Goal: Task Accomplishment & Management: Use online tool/utility

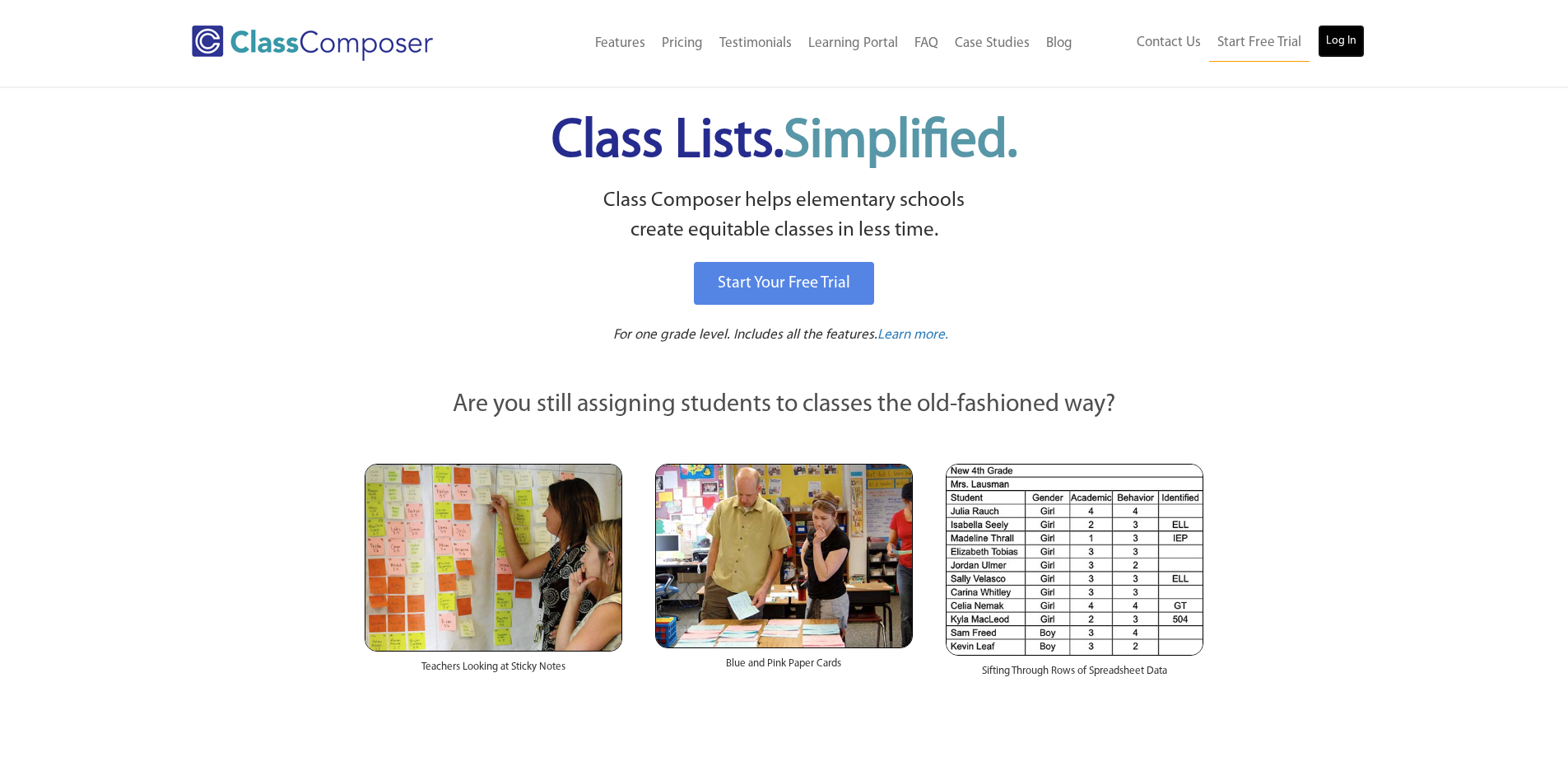
click at [1356, 34] on link "Log In" at bounding box center [1341, 41] width 47 height 33
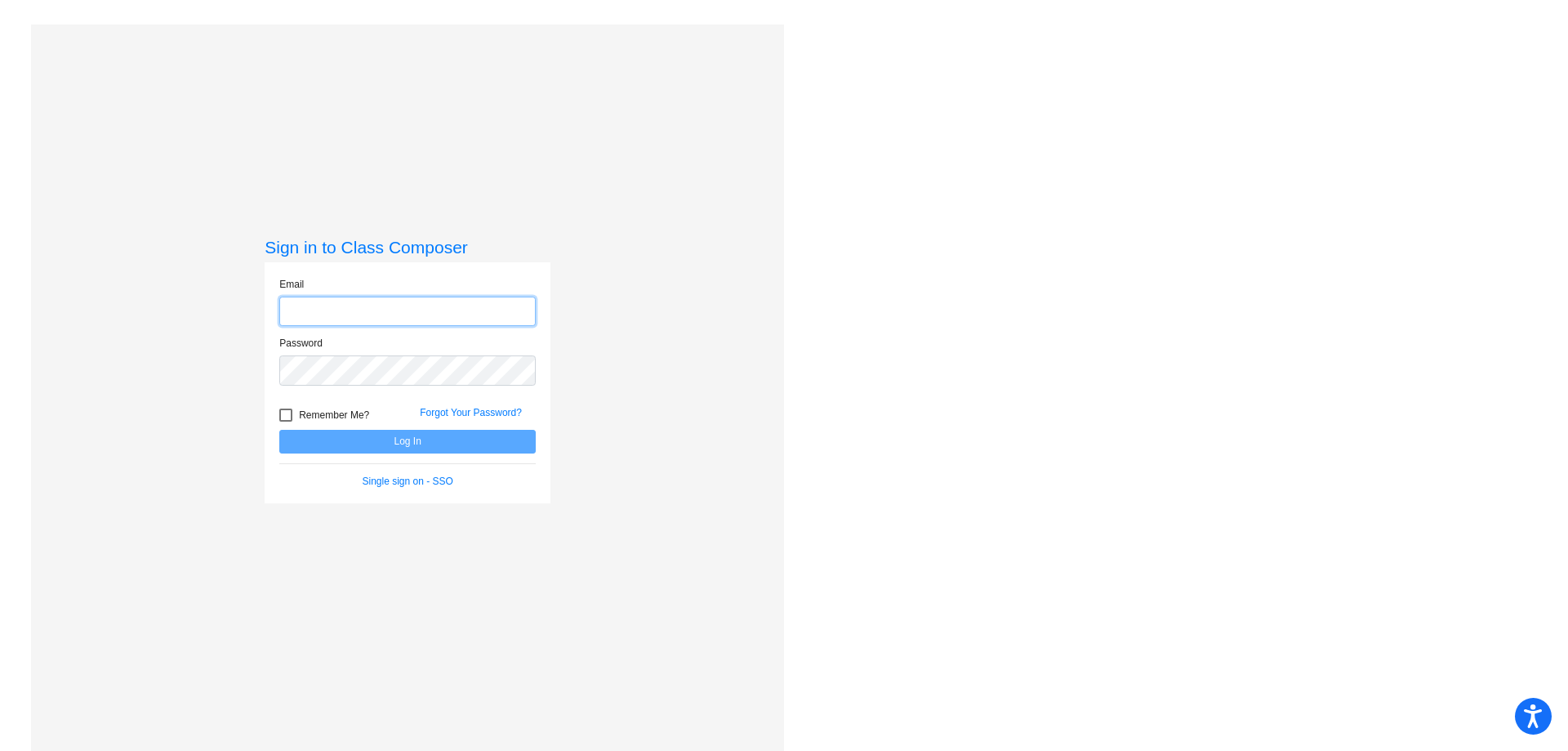
type input "[EMAIL_ADDRESS][DOMAIN_NAME]"
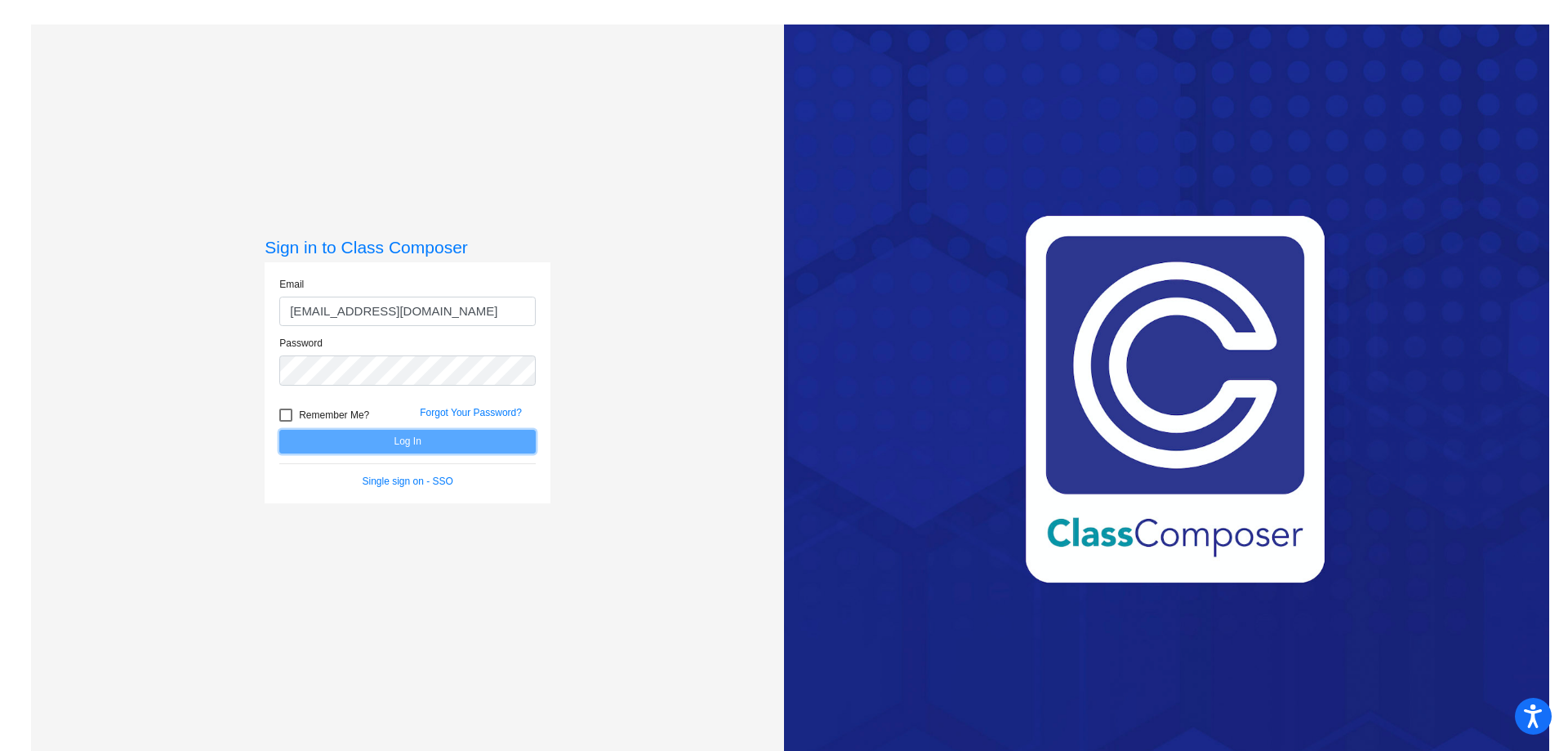
click at [420, 450] on button "Log In" at bounding box center [407, 442] width 256 height 24
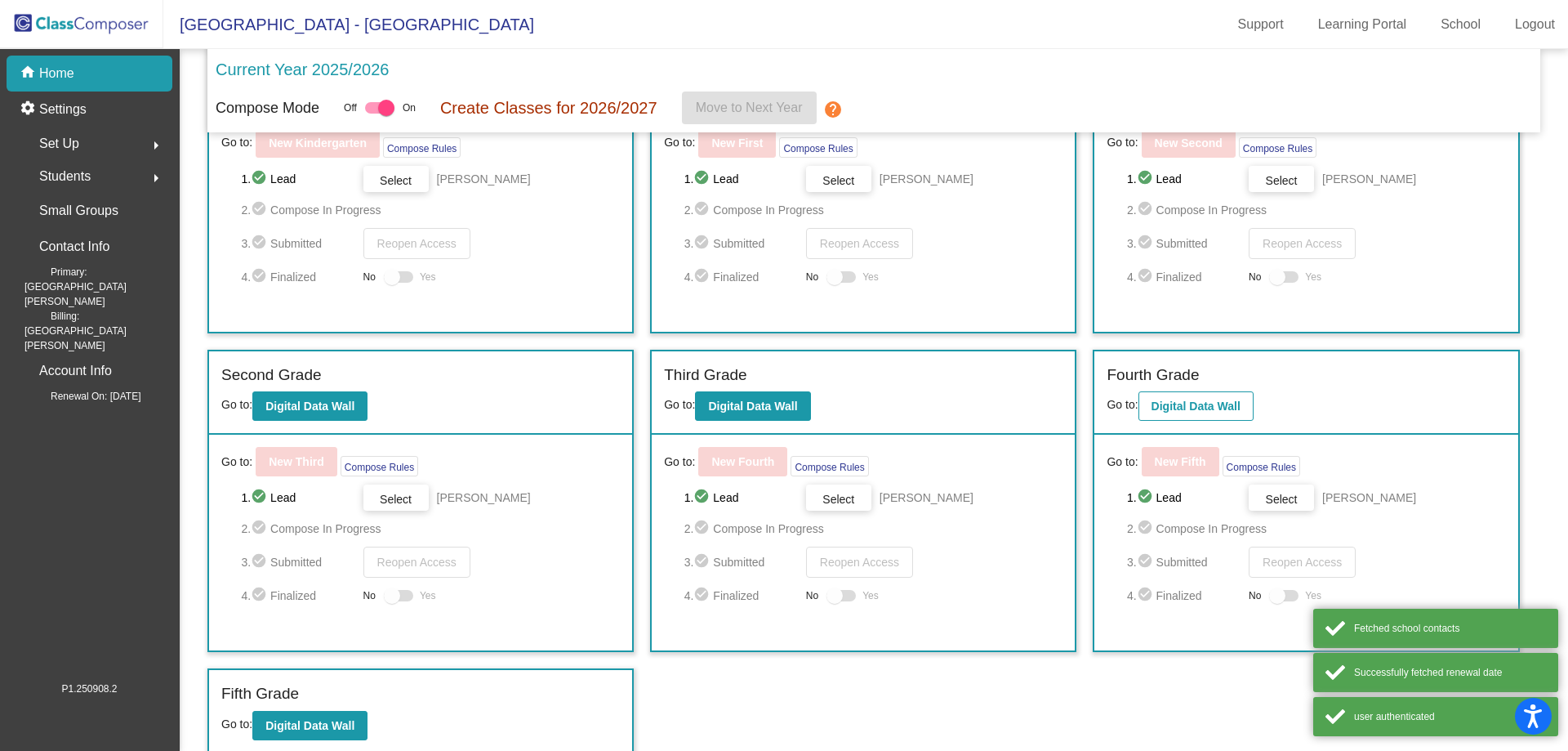
scroll to position [117, 0]
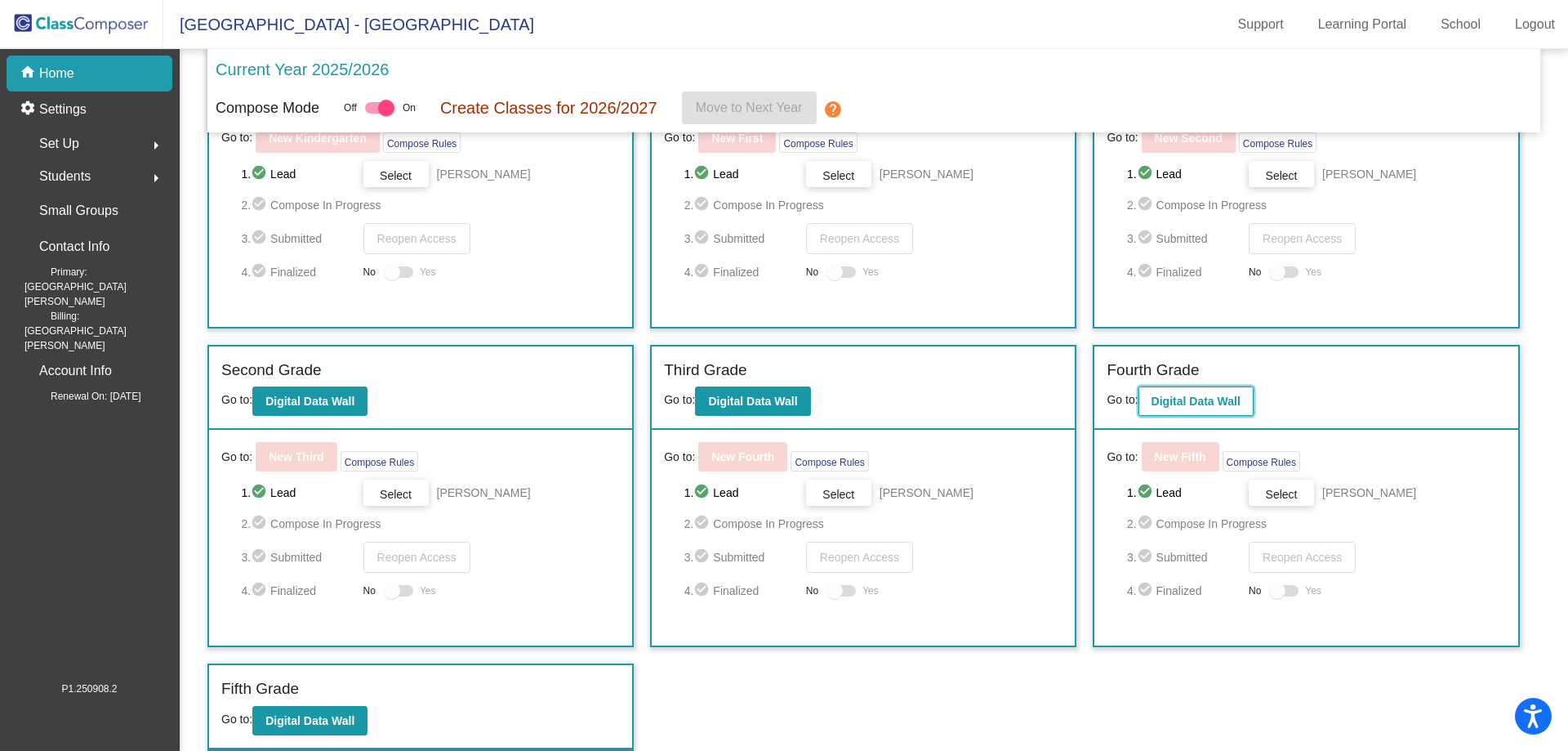
click at [1188, 400] on b "Digital Data Wall" at bounding box center [1196, 401] width 89 height 14
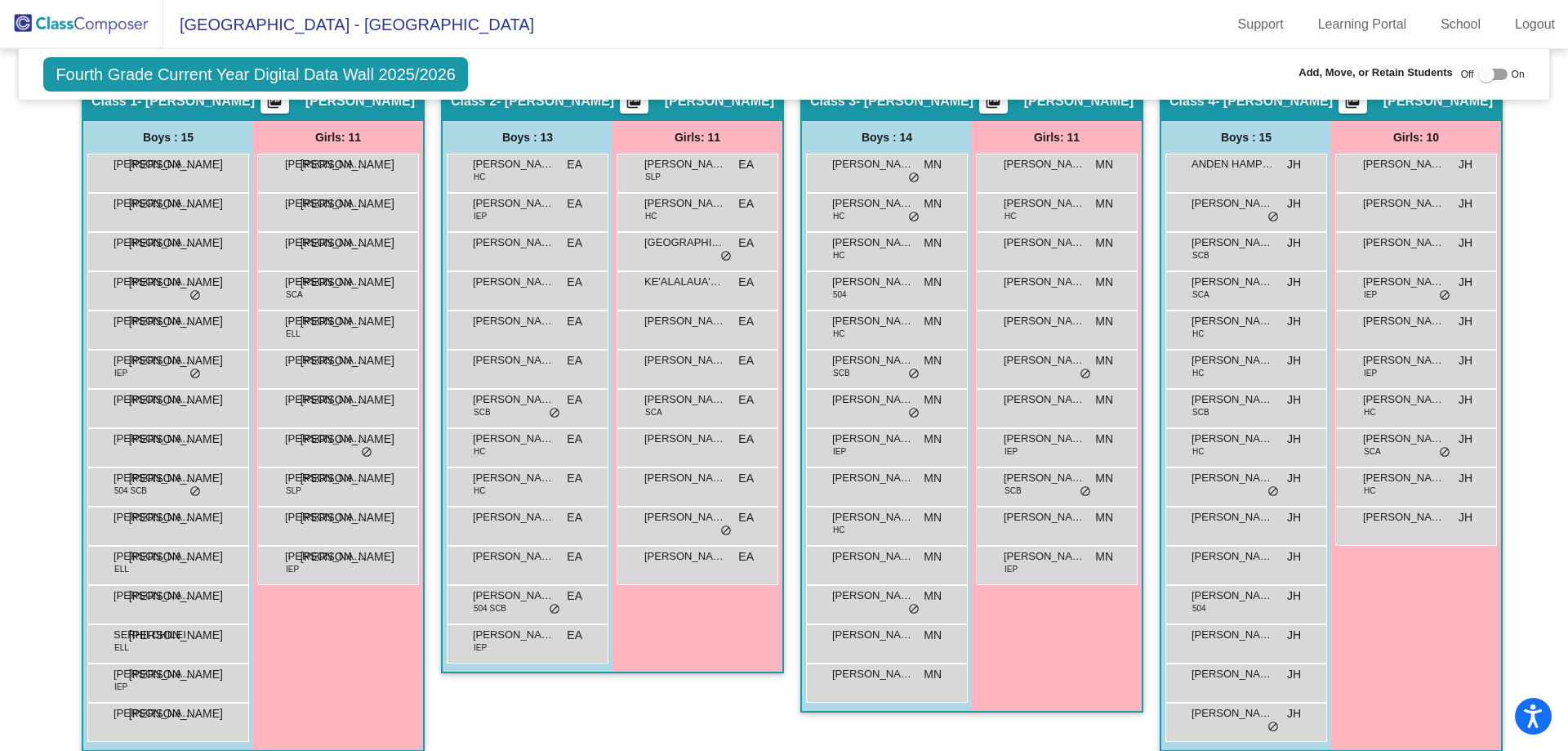
scroll to position [374, 0]
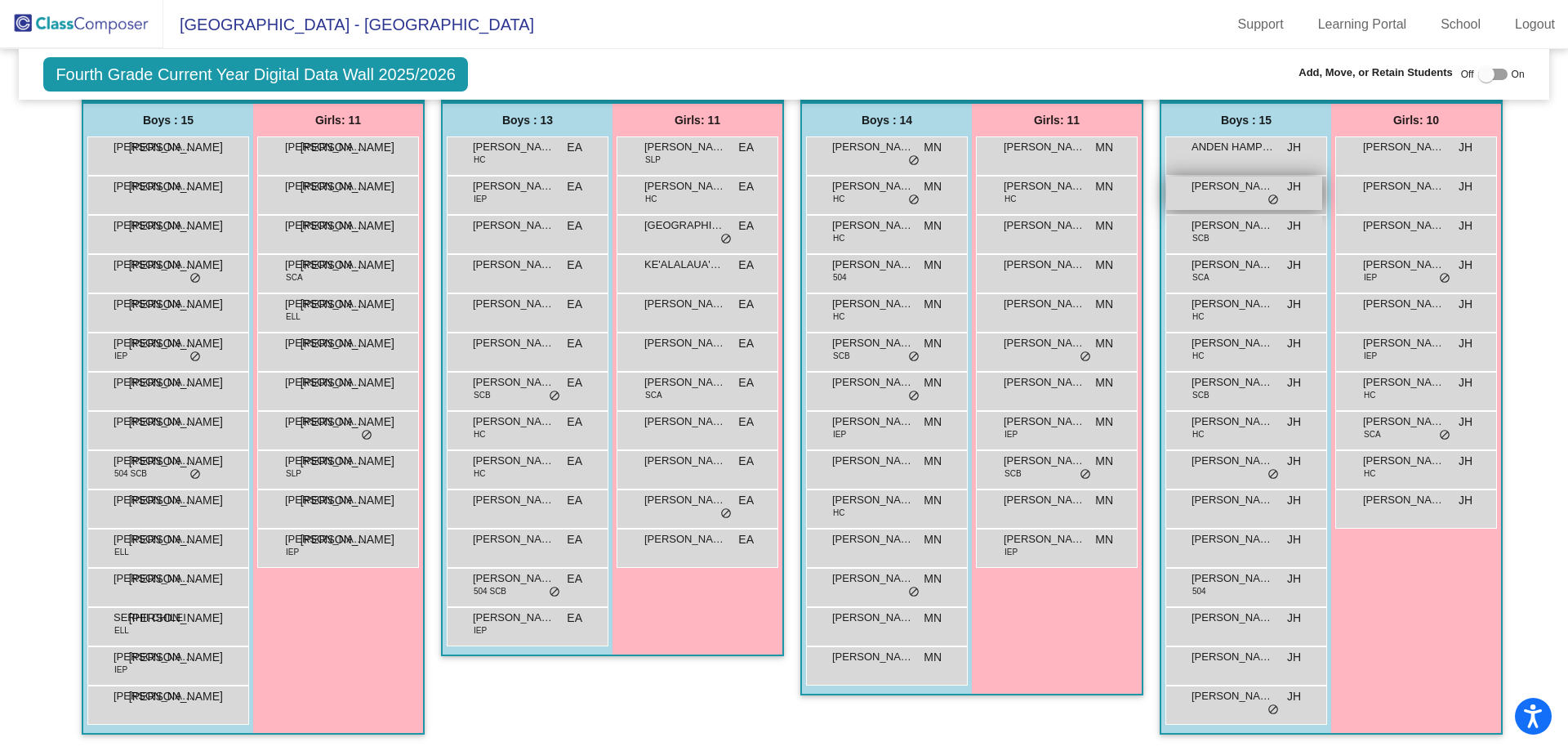
click at [1201, 193] on span "[PERSON_NAME]" at bounding box center [1232, 186] width 82 height 16
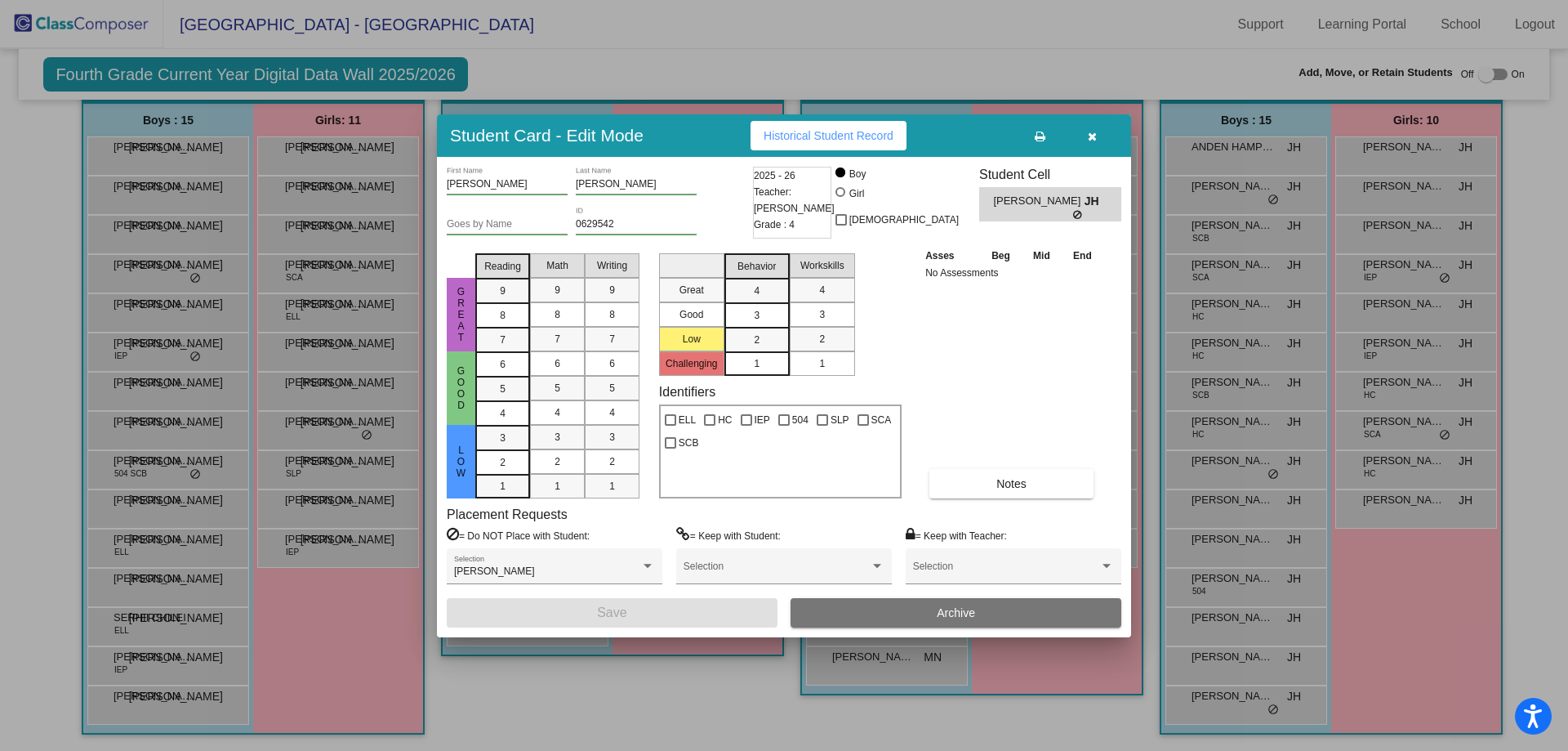
click at [1095, 140] on icon "button" at bounding box center [1092, 136] width 9 height 12
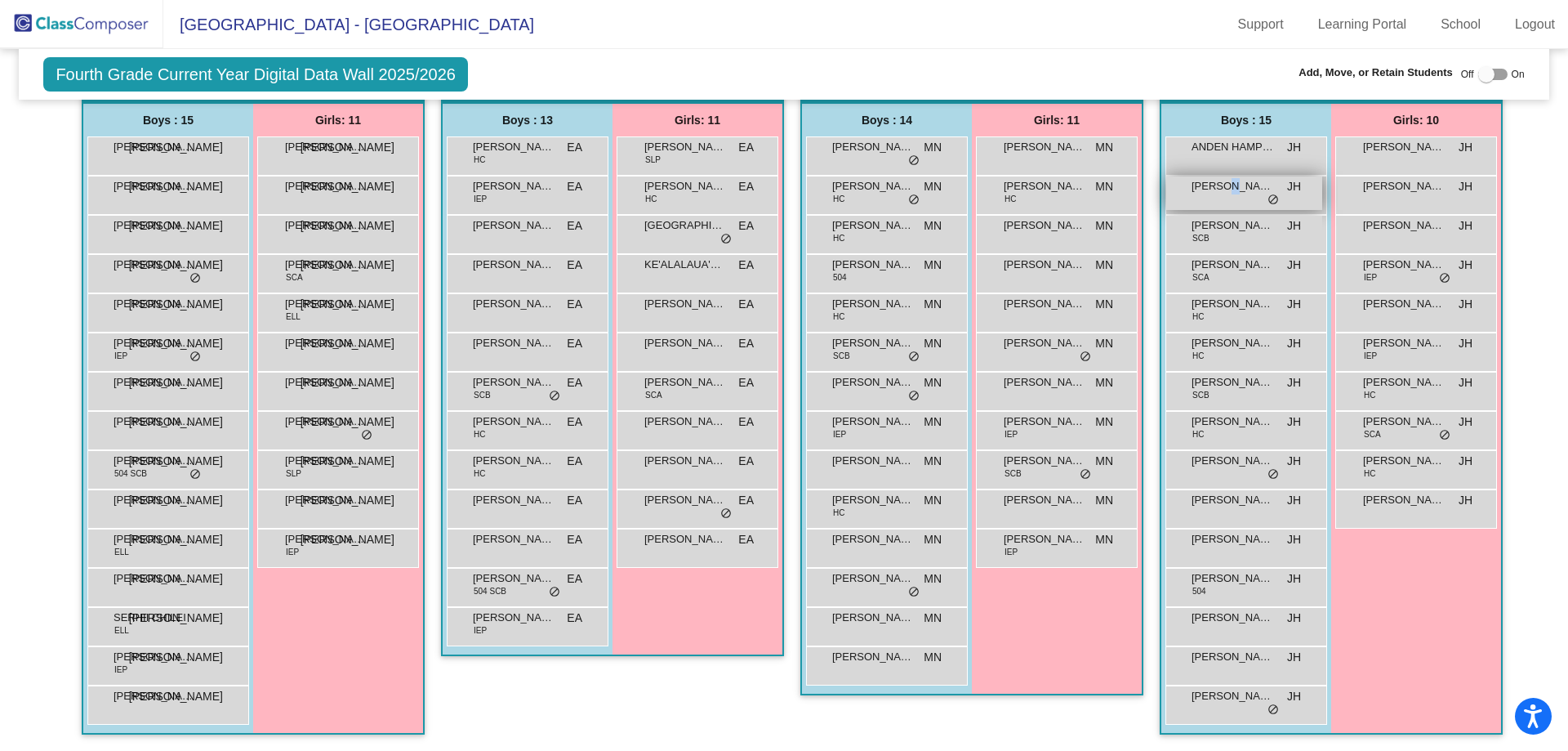
click at [1230, 193] on span "BENJAMIN GADD-HEHN" at bounding box center [1232, 186] width 82 height 16
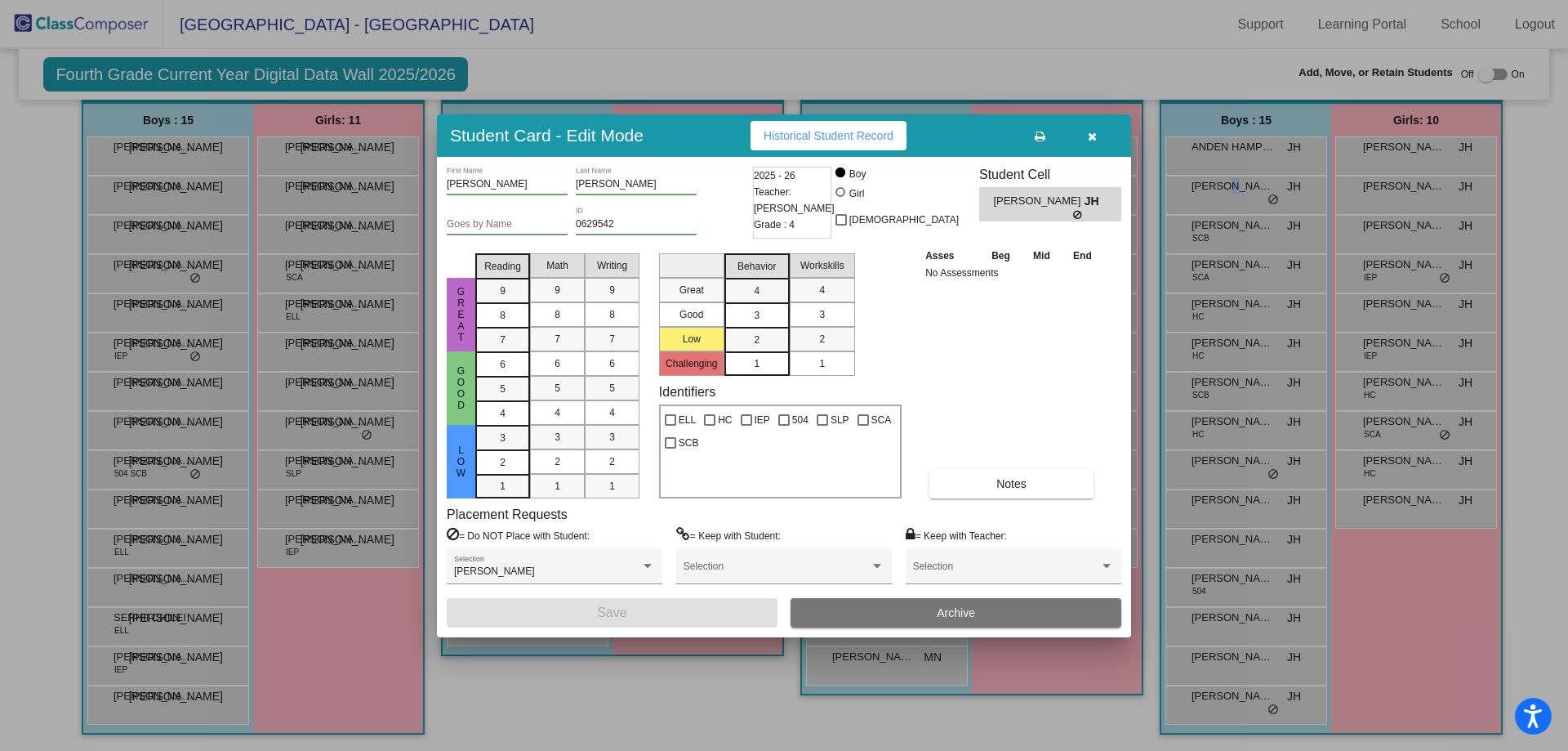
click at [1090, 126] on button "button" at bounding box center [1092, 135] width 52 height 29
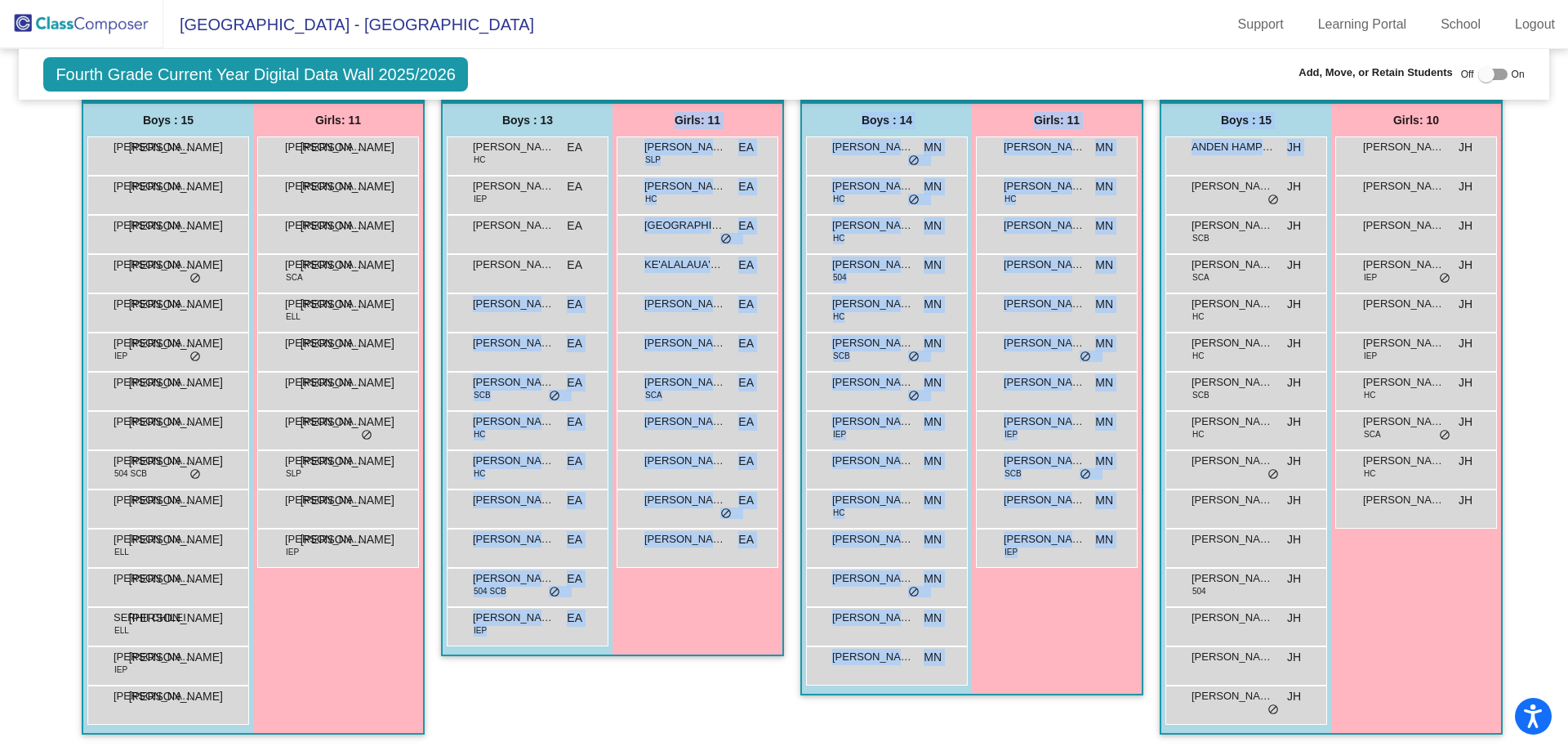
drag, startPoint x: 1189, startPoint y: 197, endPoint x: 602, endPoint y: 320, distance: 599.7
click at [600, 329] on div "Hallway - Hallway Class picture_as_pdf Add Student First Name Last Name Student…" at bounding box center [784, 407] width 1505 height 688
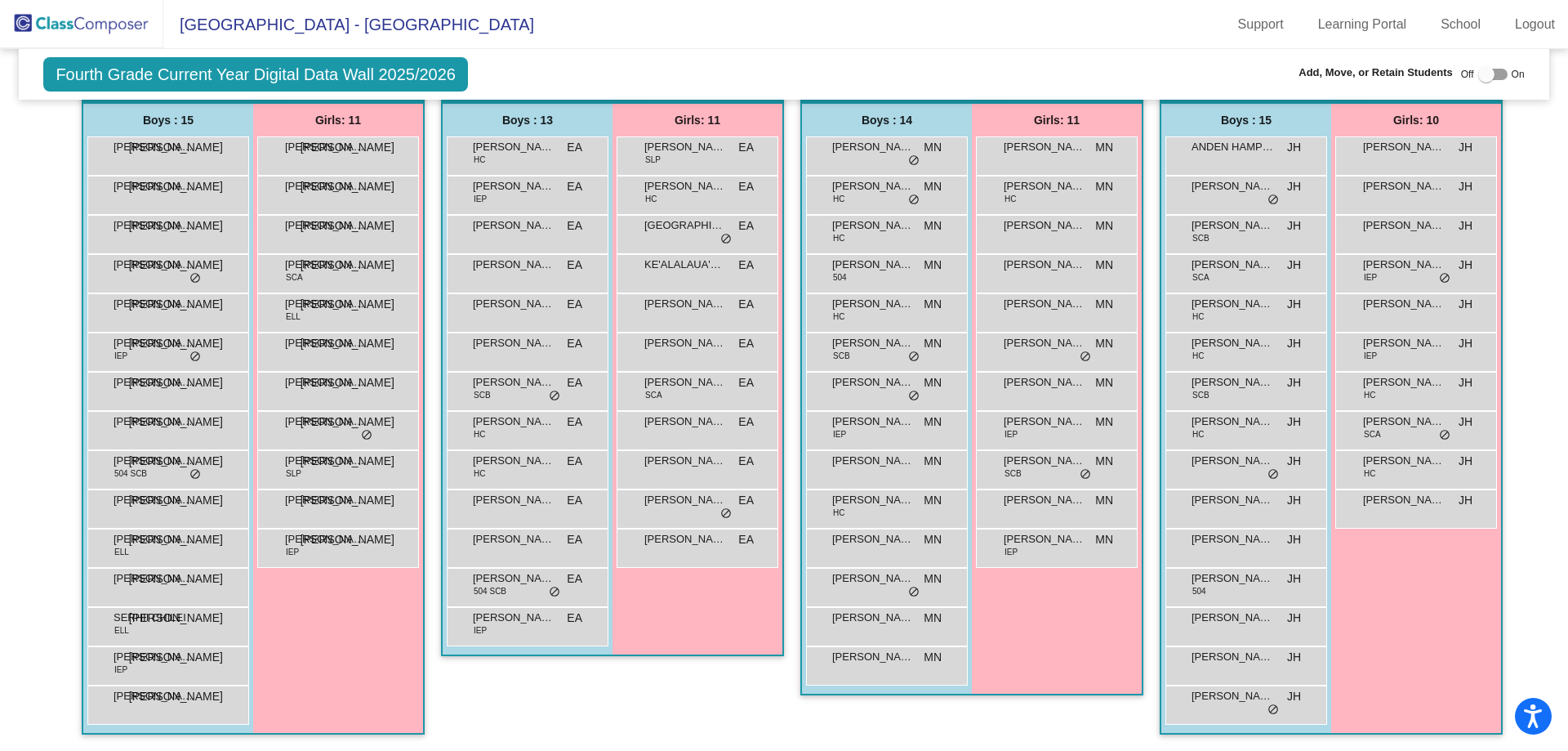
click at [1347, 621] on div "Girls: 10 AUBREE MILNE JH lock do_not_disturb_alt ELLA DAVAZ JH lock do_not_dis…" at bounding box center [1416, 418] width 170 height 629
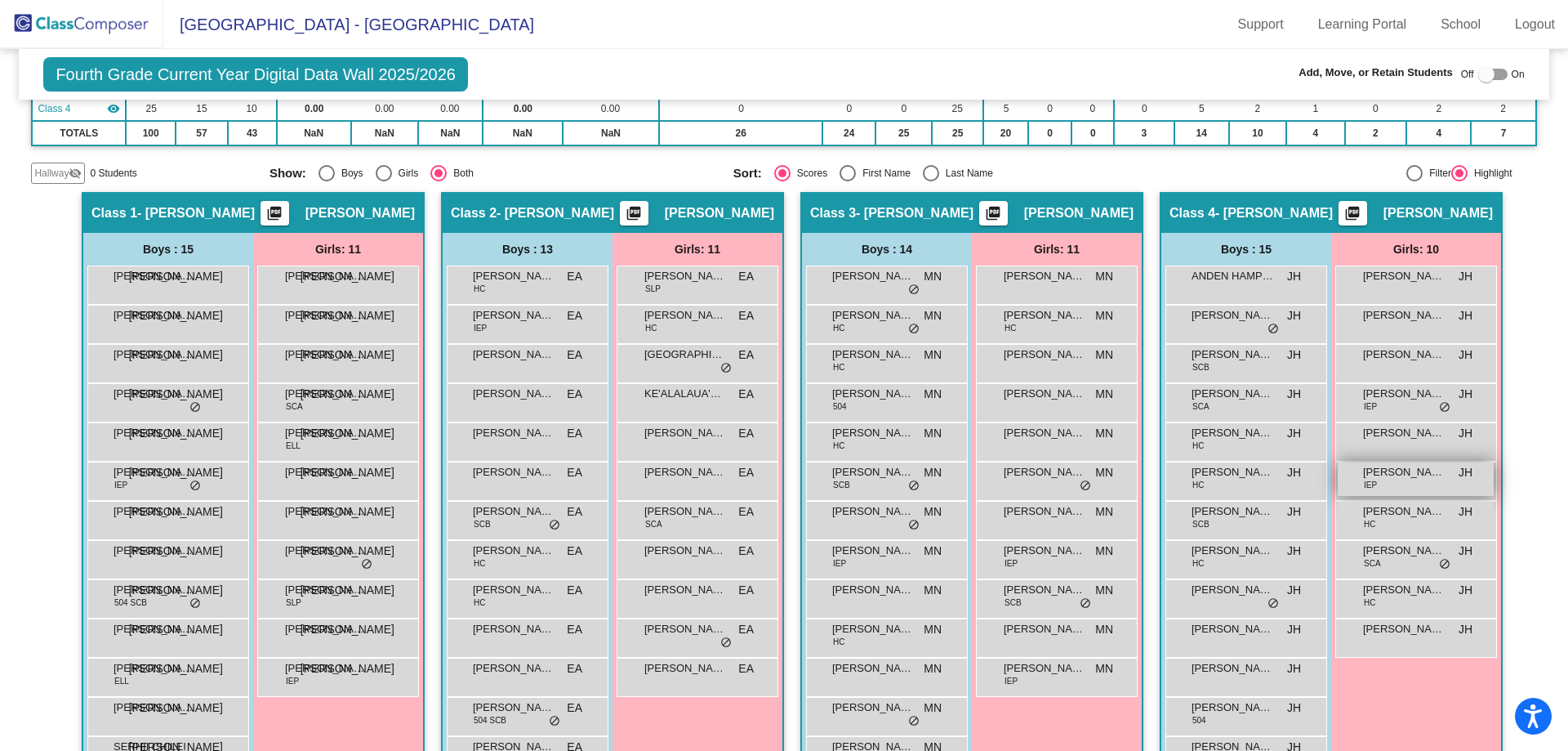
scroll to position [0, 0]
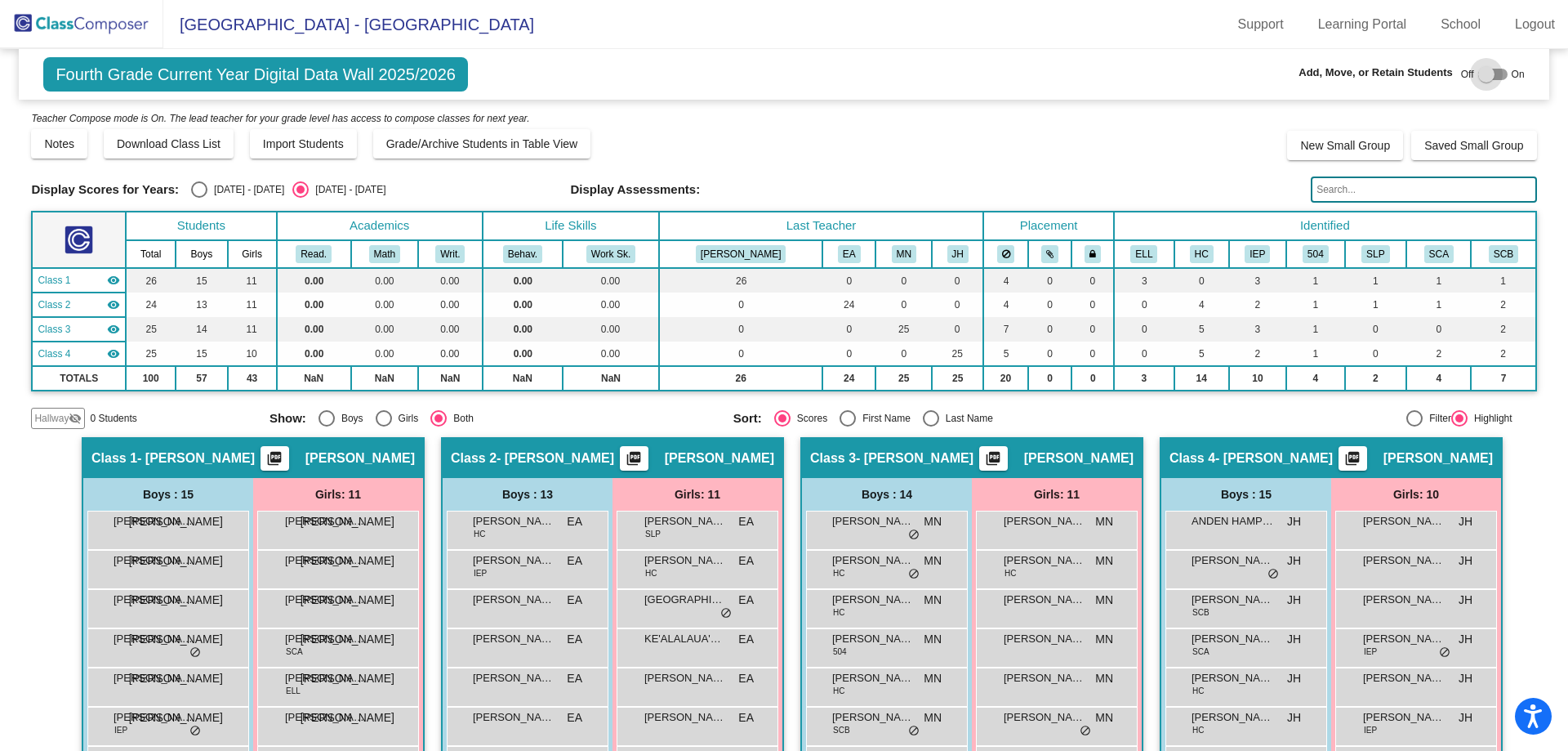
click at [1494, 72] on div at bounding box center [1493, 74] width 29 height 12
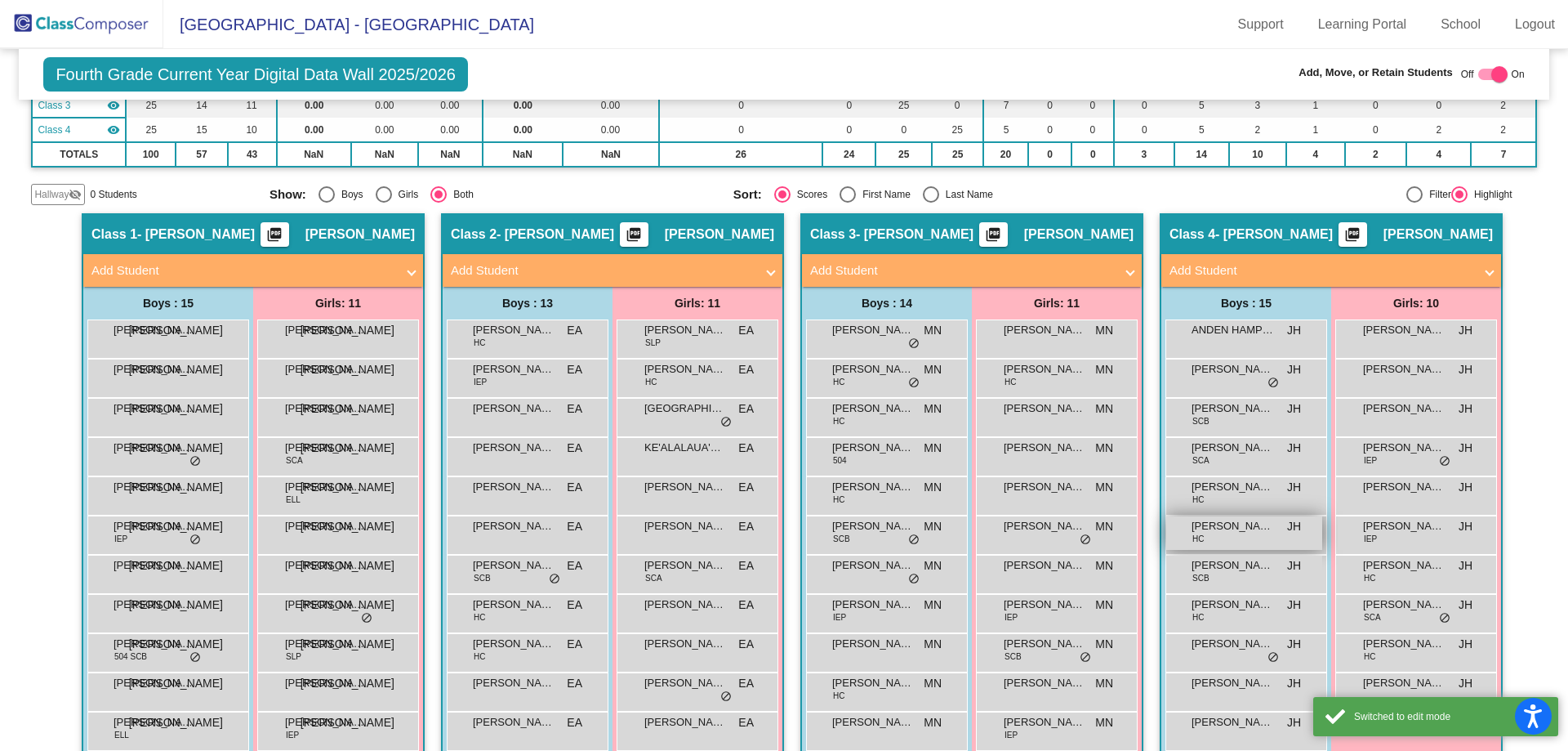
scroll to position [327, 0]
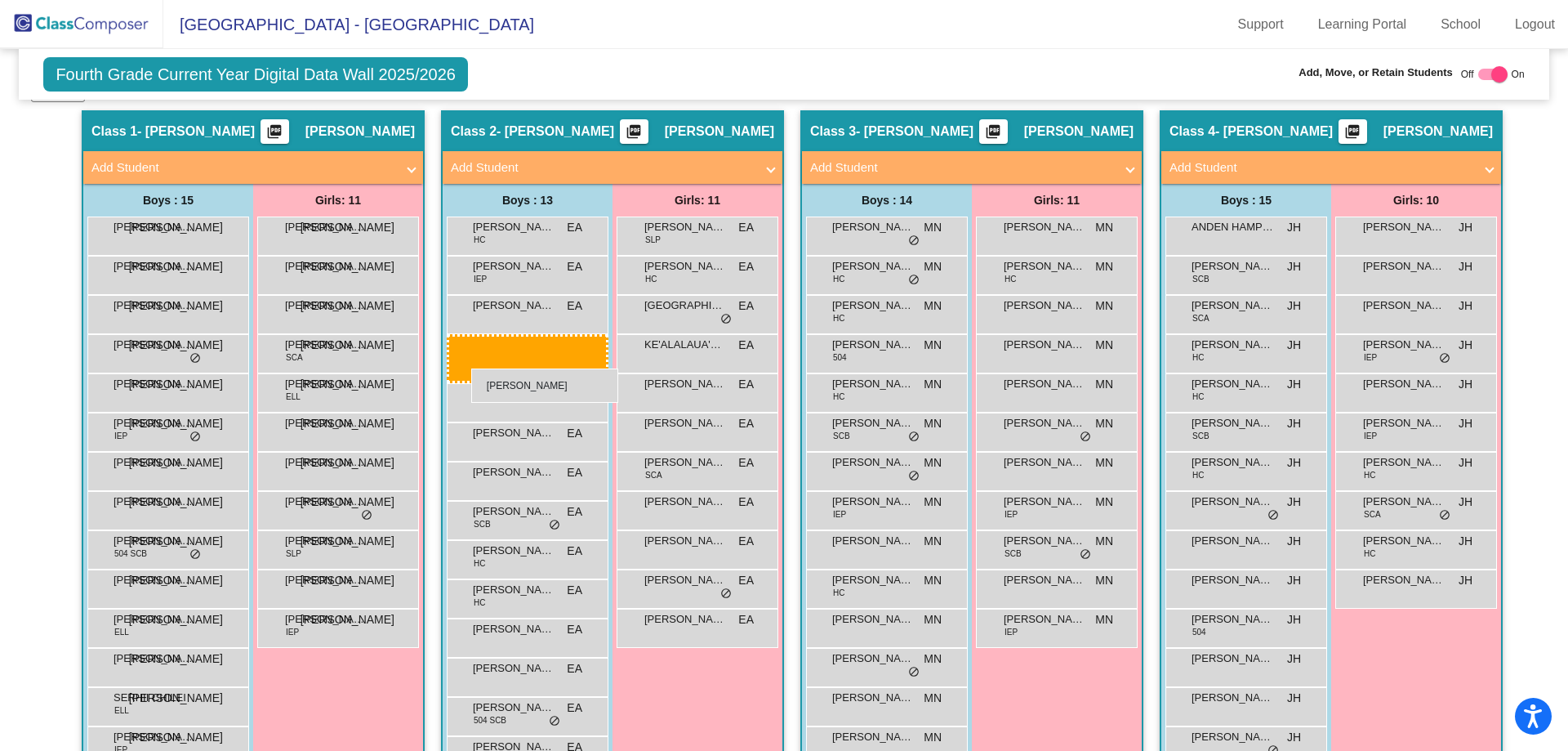
drag, startPoint x: 1254, startPoint y: 277, endPoint x: 471, endPoint y: 368, distance: 788.3
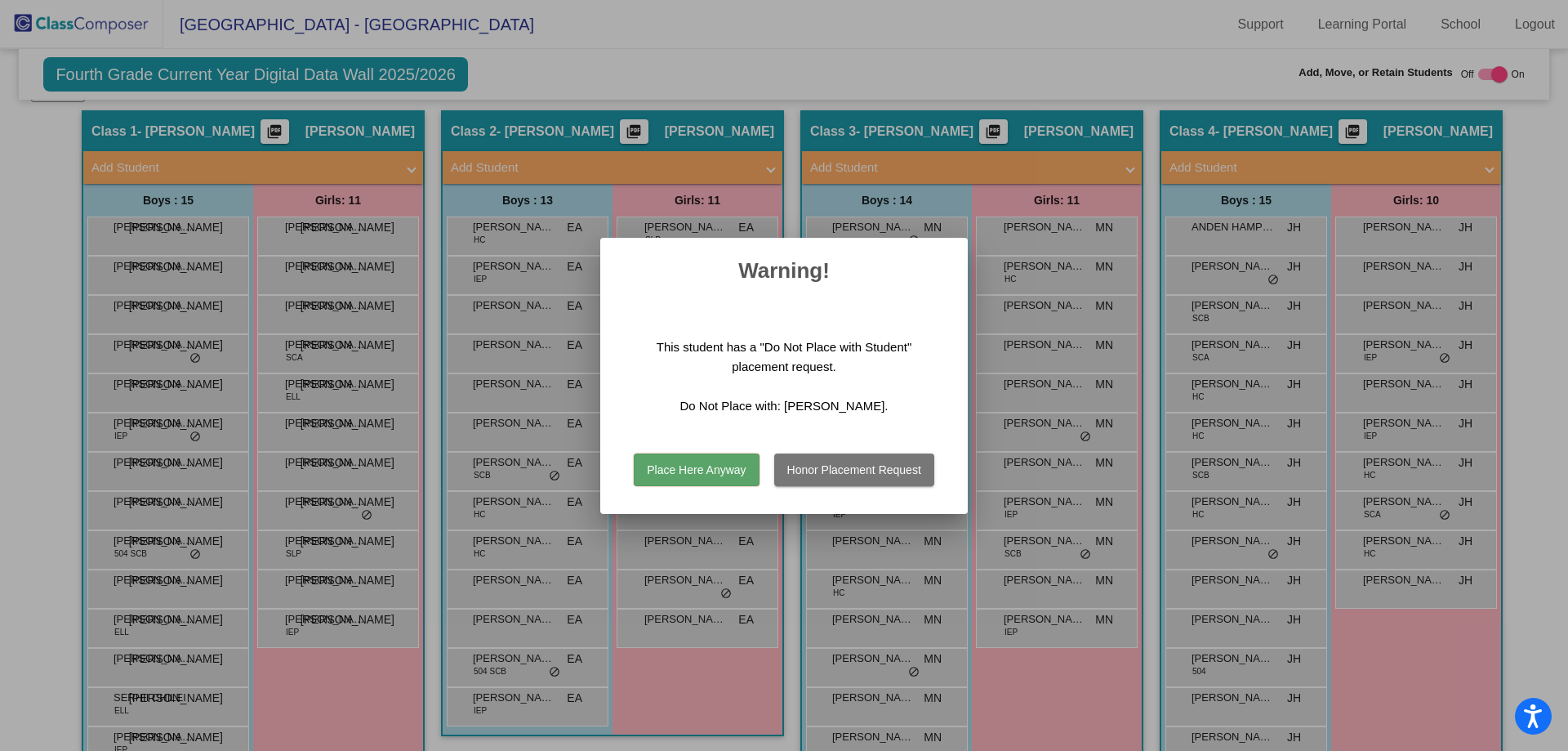
click at [690, 465] on button "Place Here Anyway" at bounding box center [696, 470] width 125 height 33
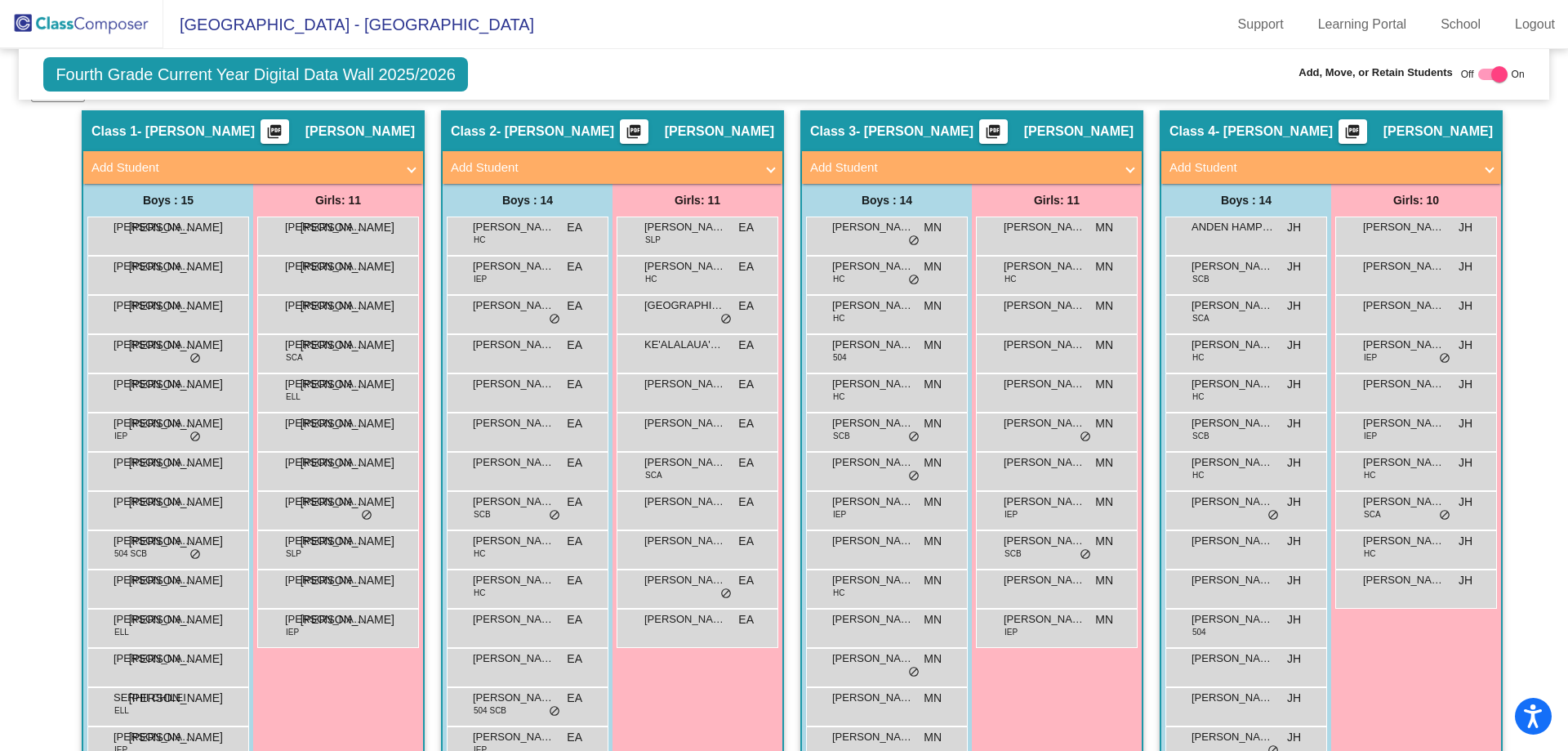
click at [705, 678] on div "Girls: 11 AMELIA RYTTING SLP EA lock do_not_disturb_alt ELIZABETH ROY HC EA loc…" at bounding box center [698, 478] width 170 height 590
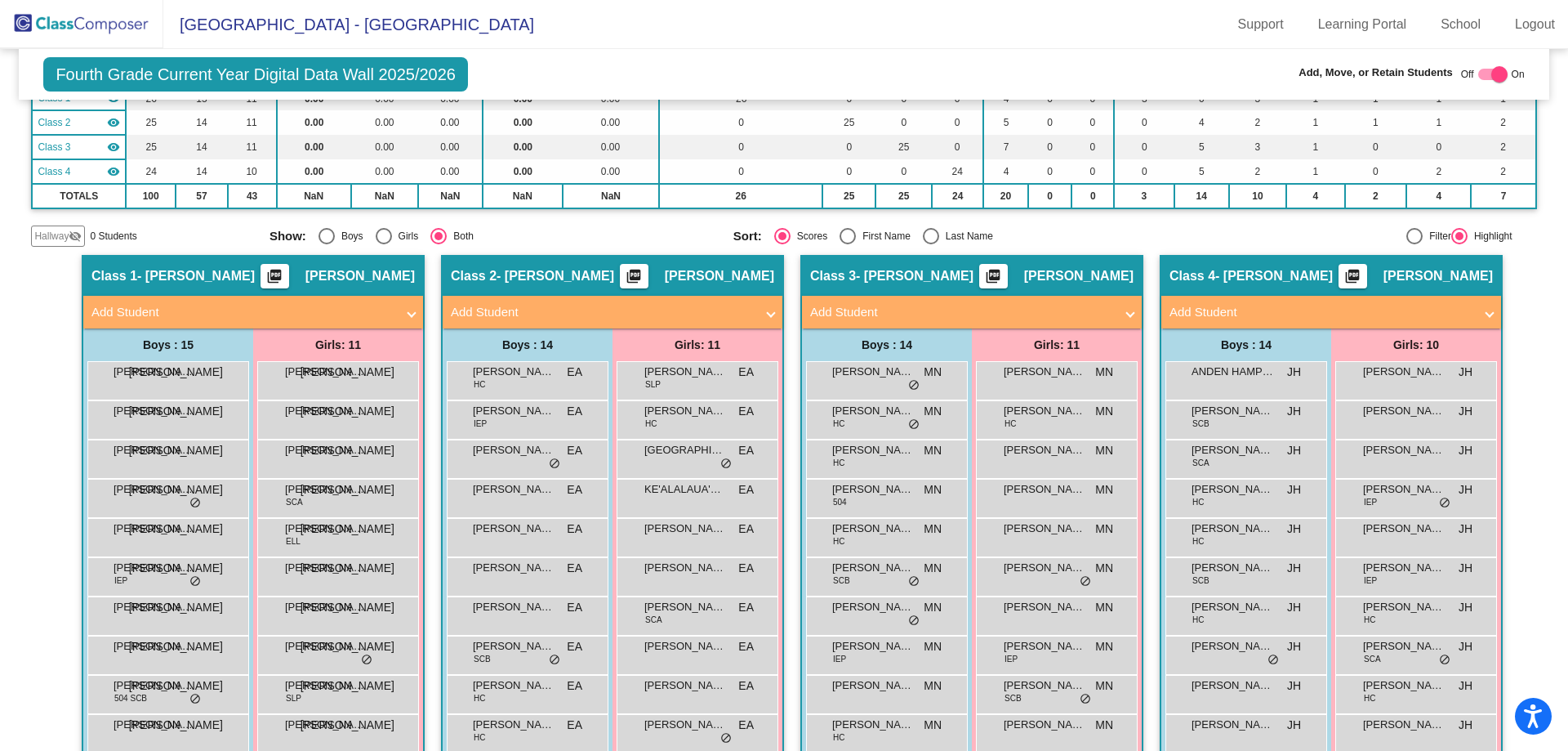
scroll to position [0, 0]
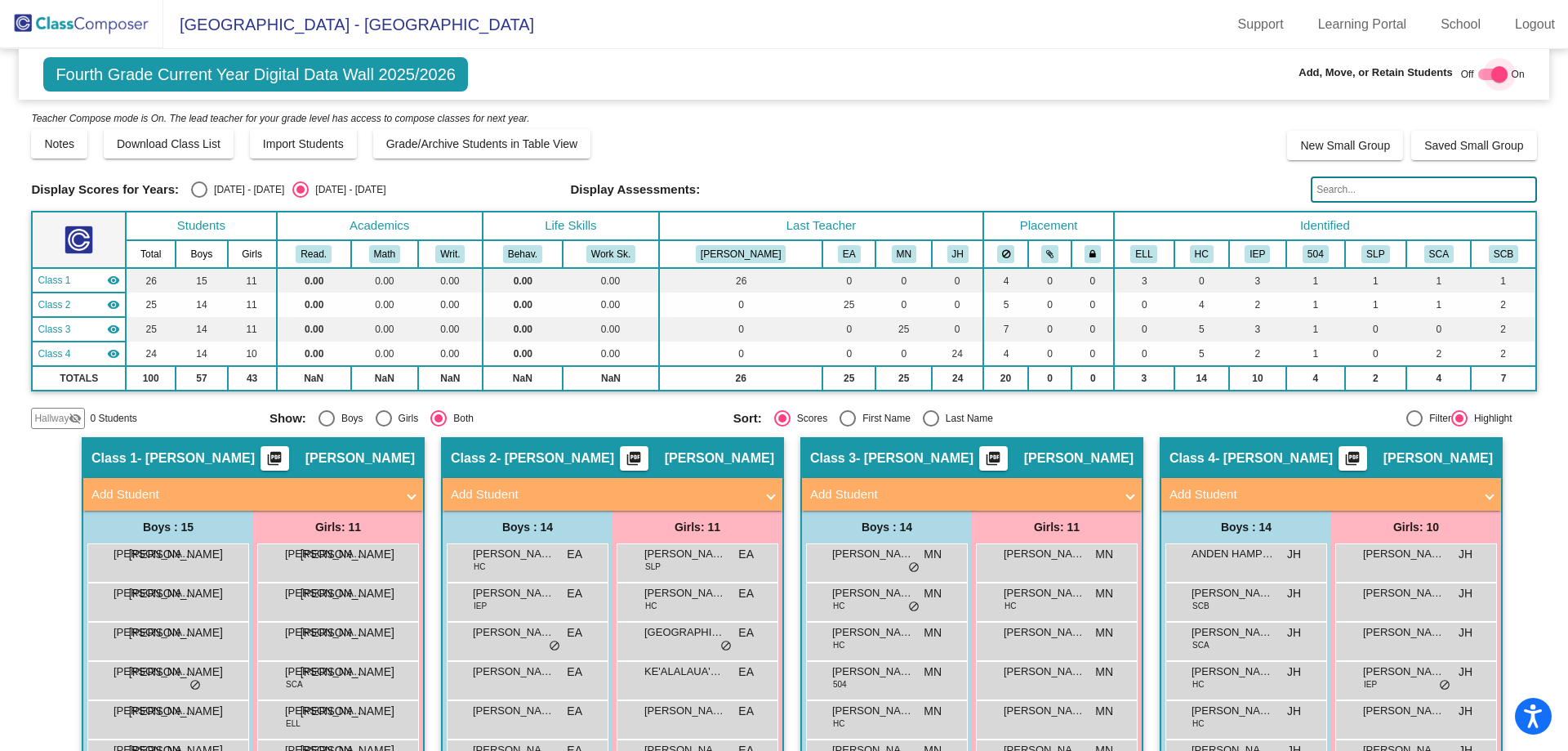
click at [1478, 76] on div at bounding box center [1493, 74] width 29 height 12
checkbox input "false"
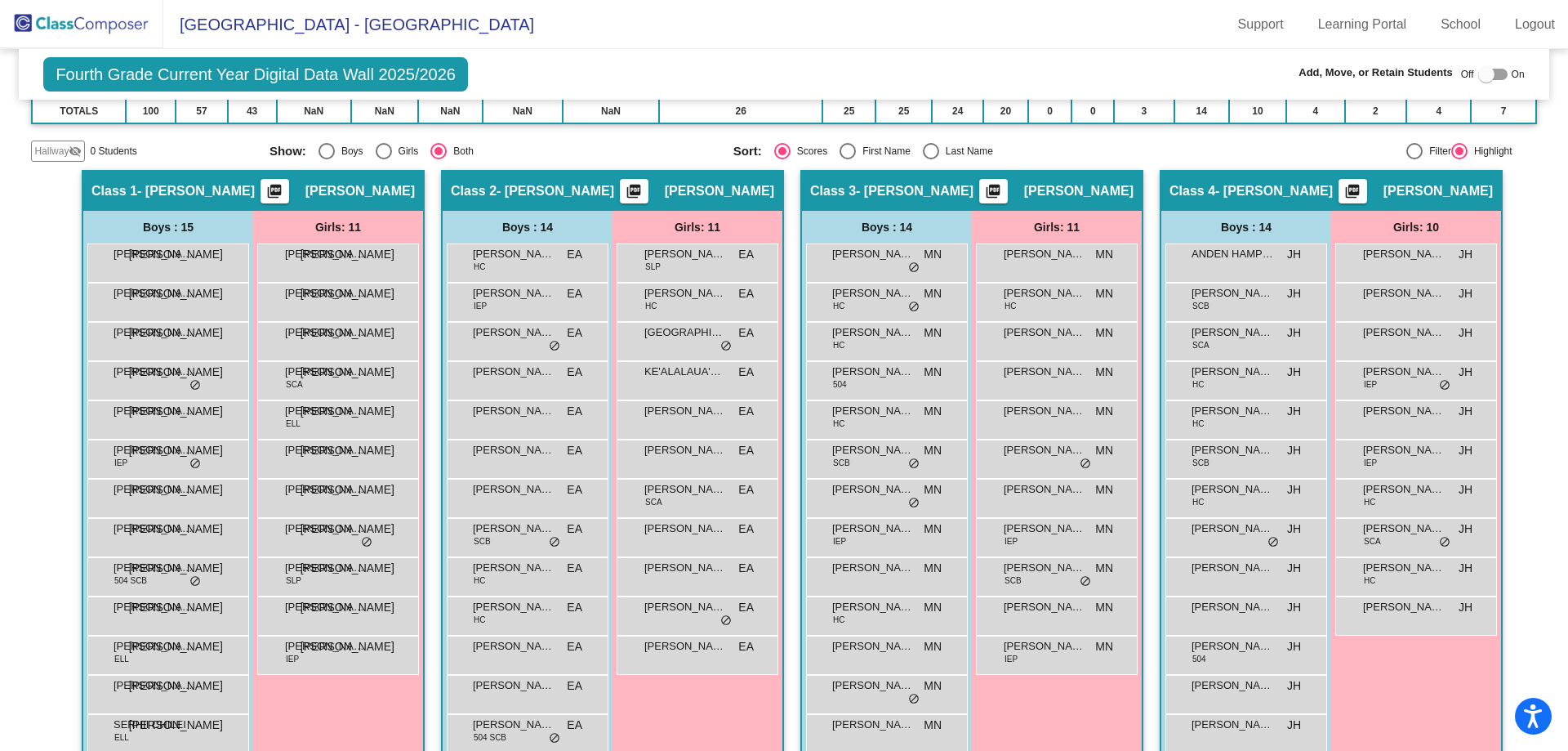
scroll to position [327, 0]
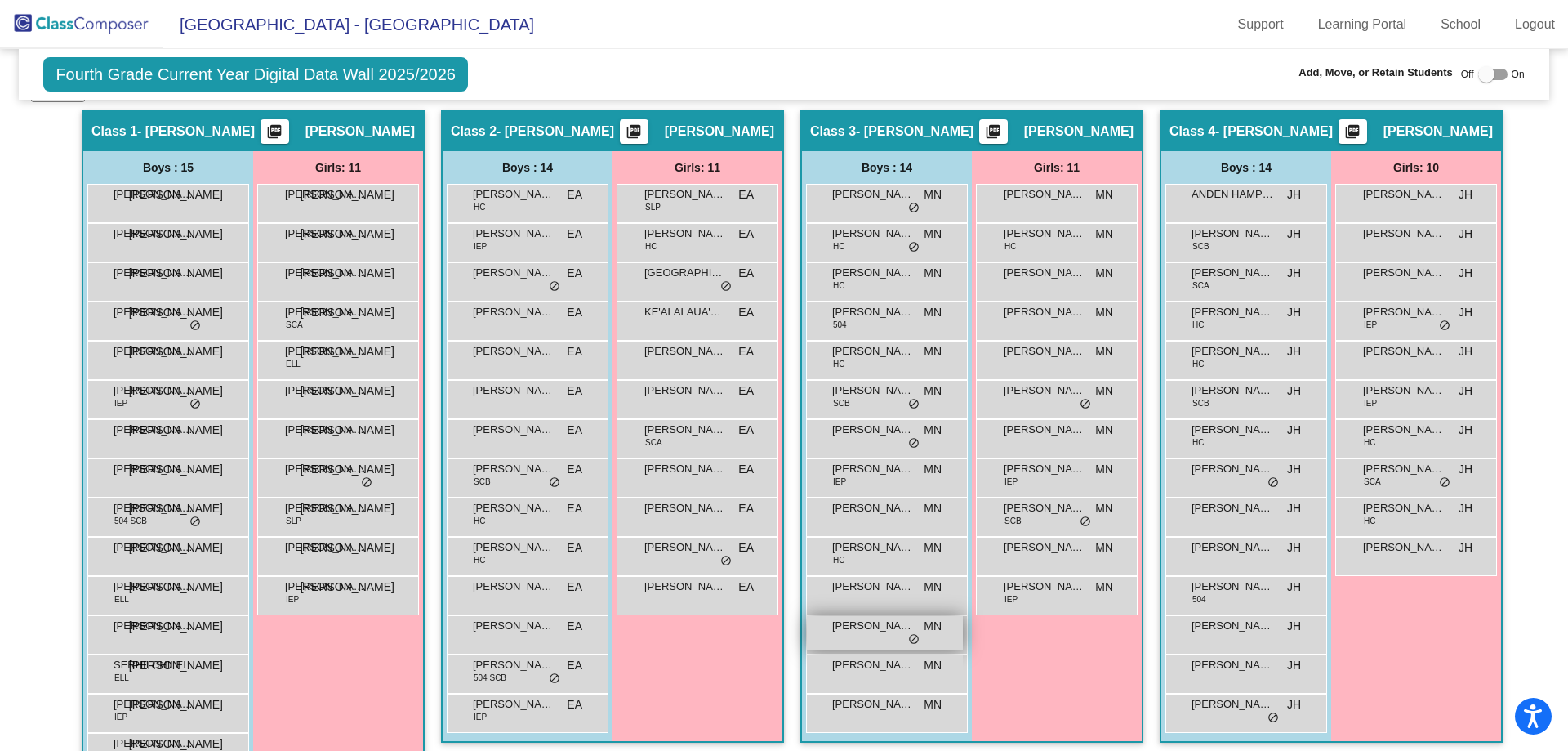
click at [864, 629] on span "NIXON GALBRAITH" at bounding box center [872, 625] width 82 height 16
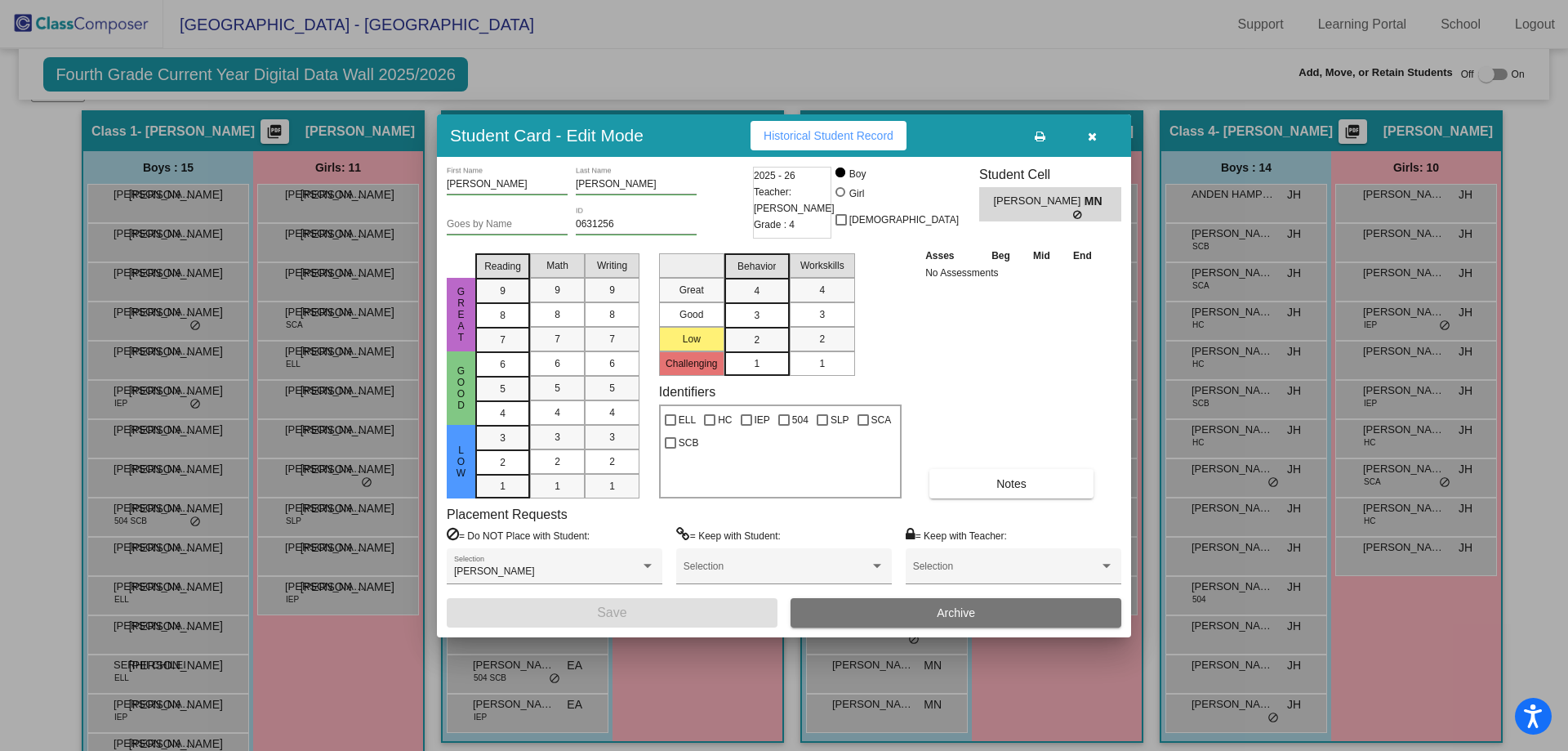
click at [1094, 132] on icon "button" at bounding box center [1092, 136] width 9 height 12
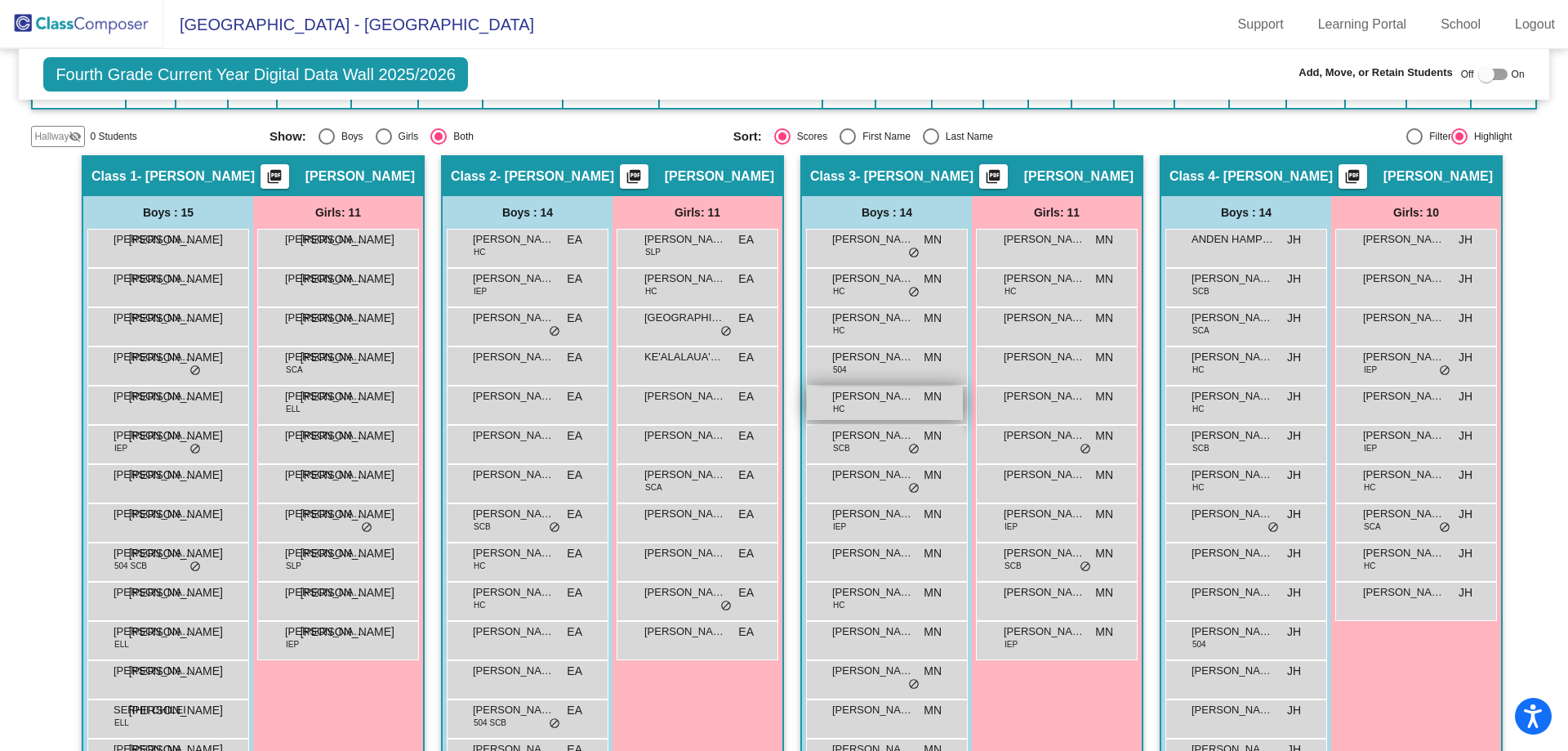
scroll to position [246, 0]
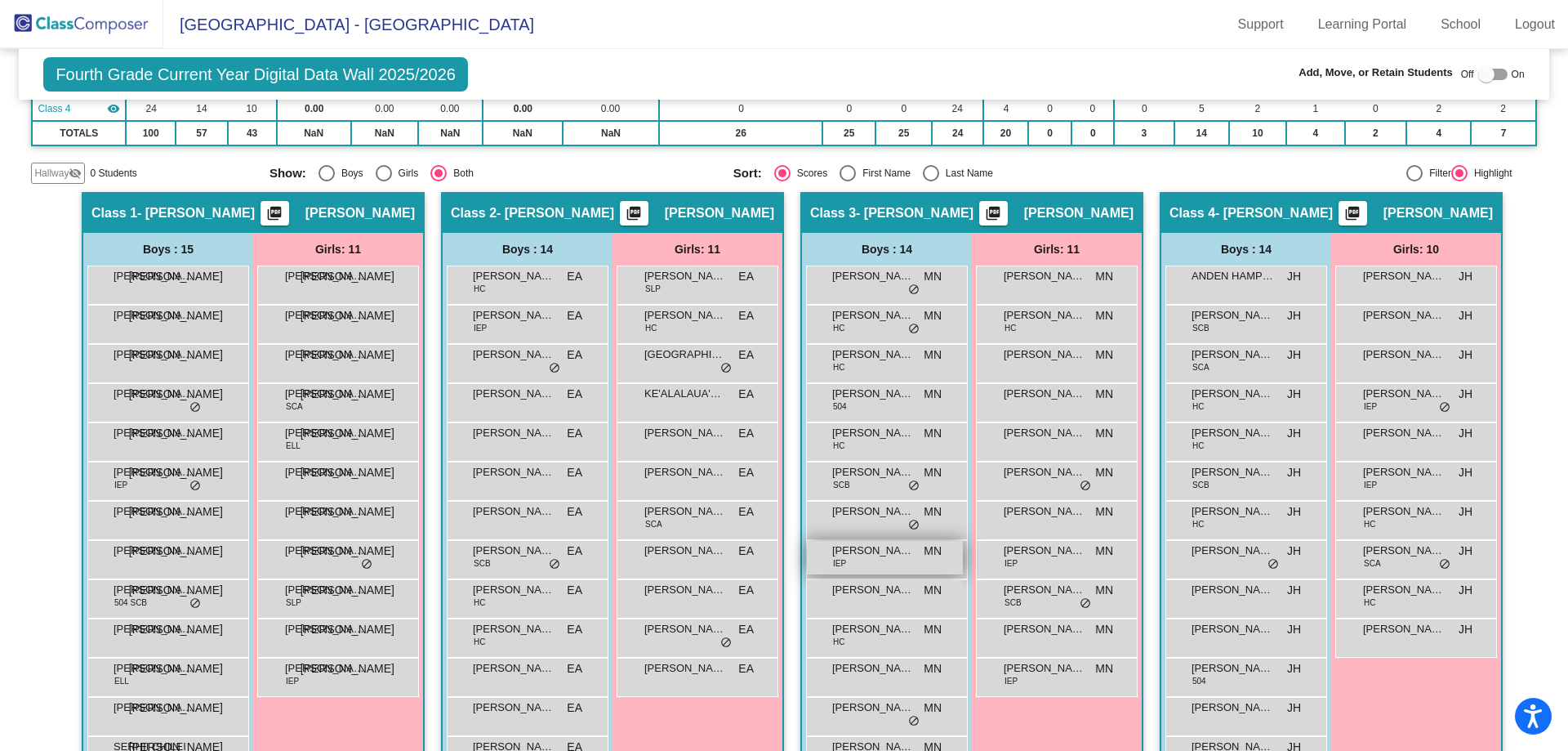
click at [869, 554] on span "HUXLEY ALANIZ" at bounding box center [872, 550] width 82 height 16
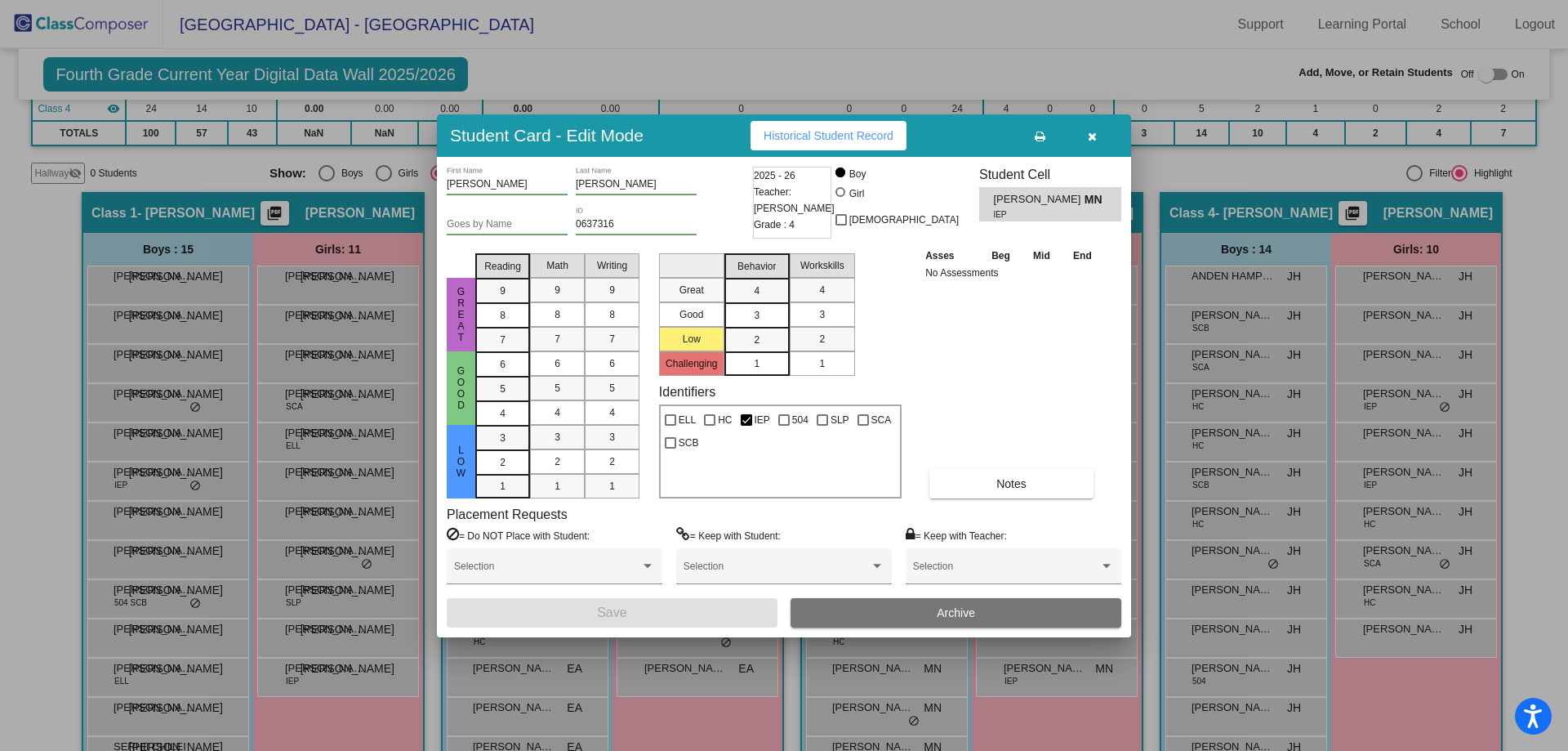
click at [1088, 143] on button "button" at bounding box center [1092, 135] width 52 height 29
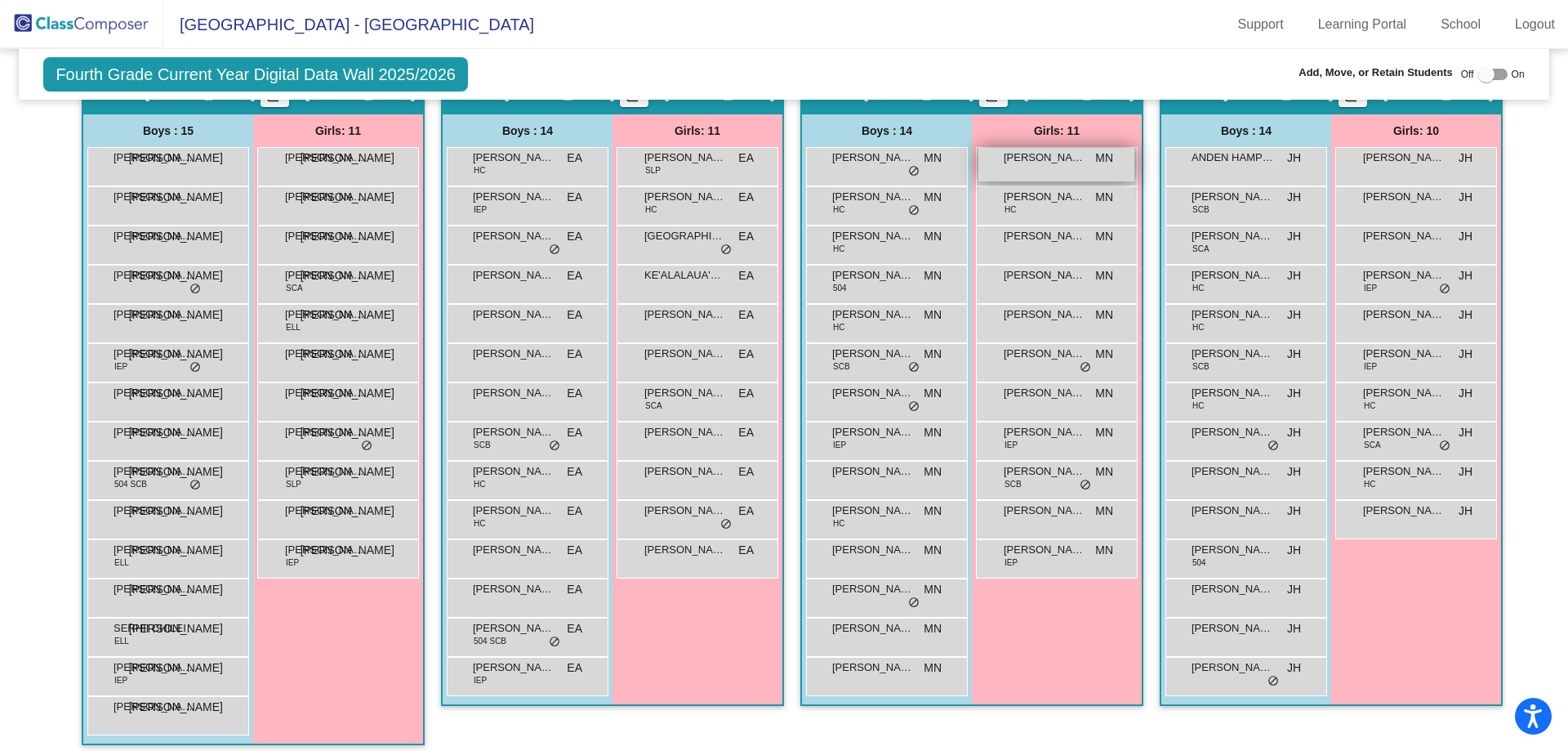
scroll to position [374, 0]
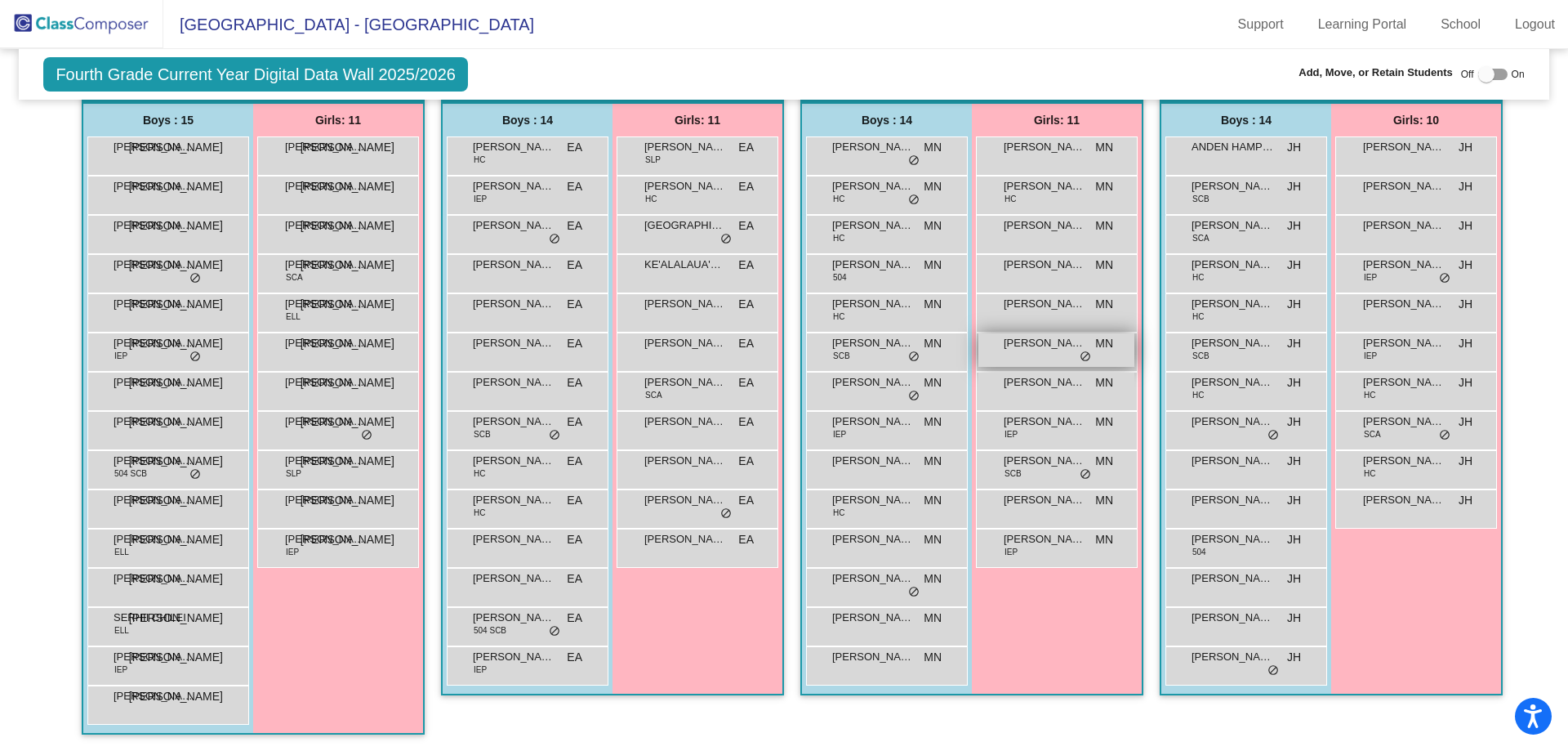
click at [1024, 353] on div "IRELYNN KLINKERS MN lock do_not_disturb_alt" at bounding box center [1056, 350] width 156 height 34
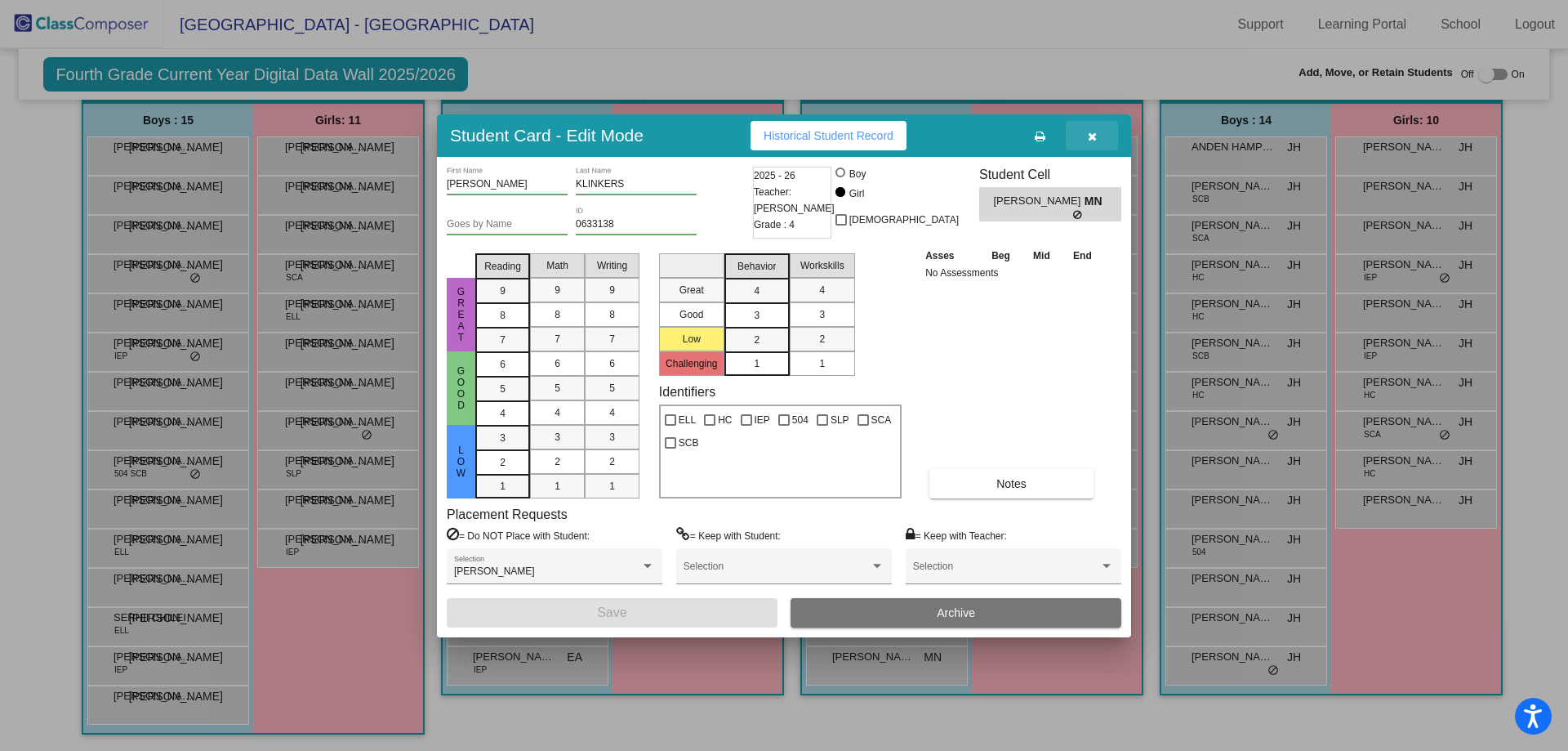
click at [1095, 132] on icon "button" at bounding box center [1092, 136] width 9 height 12
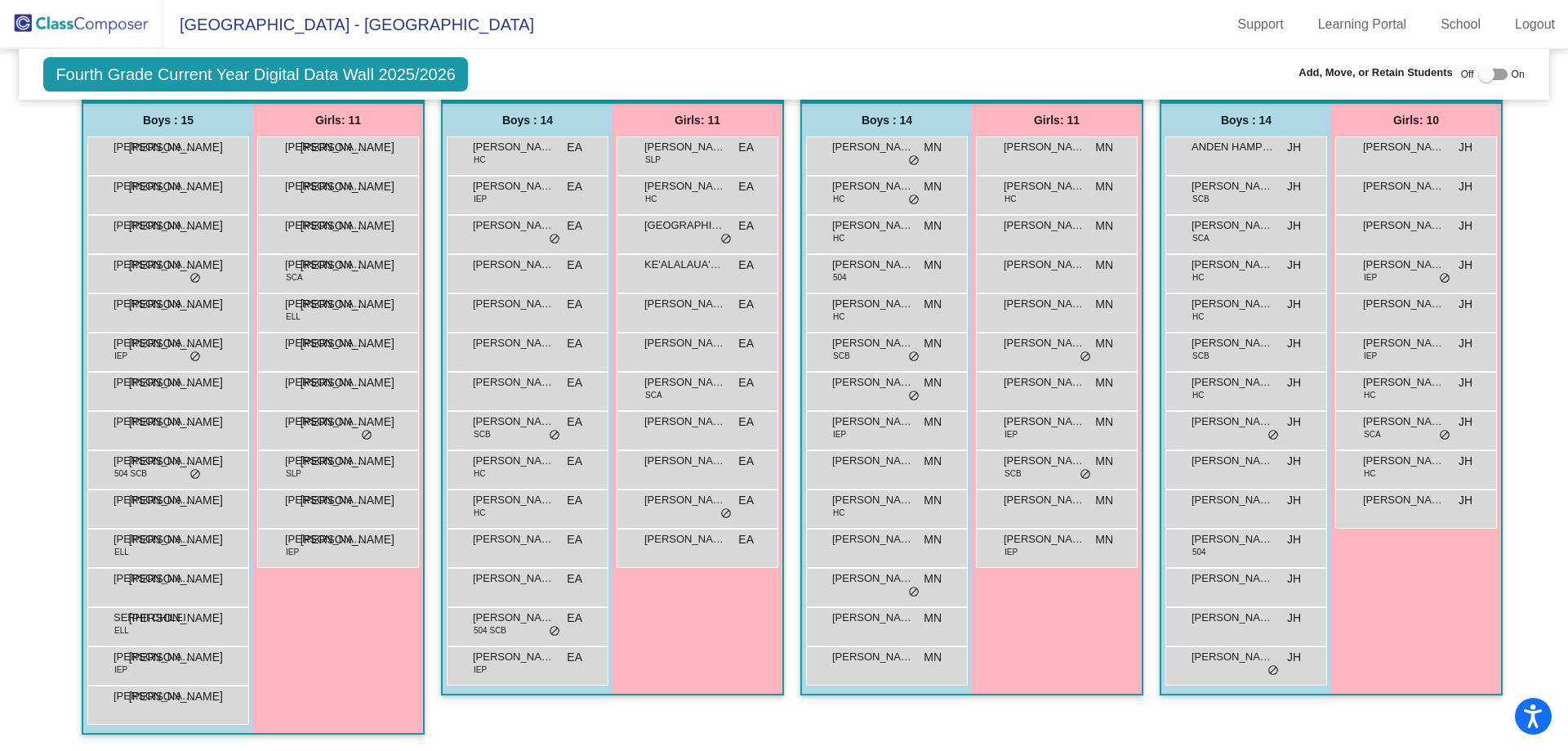
click at [1063, 625] on div "Girls: 11 AMELIA SANTIAGO MN lock do_not_disturb_alt BLAIR BITTINGER HC MN lock…" at bounding box center [1057, 398] width 170 height 590
click at [95, 474] on div "MASON MANNELLO 504 SCB JA lock do_not_disturb_alt" at bounding box center [165, 468] width 156 height 34
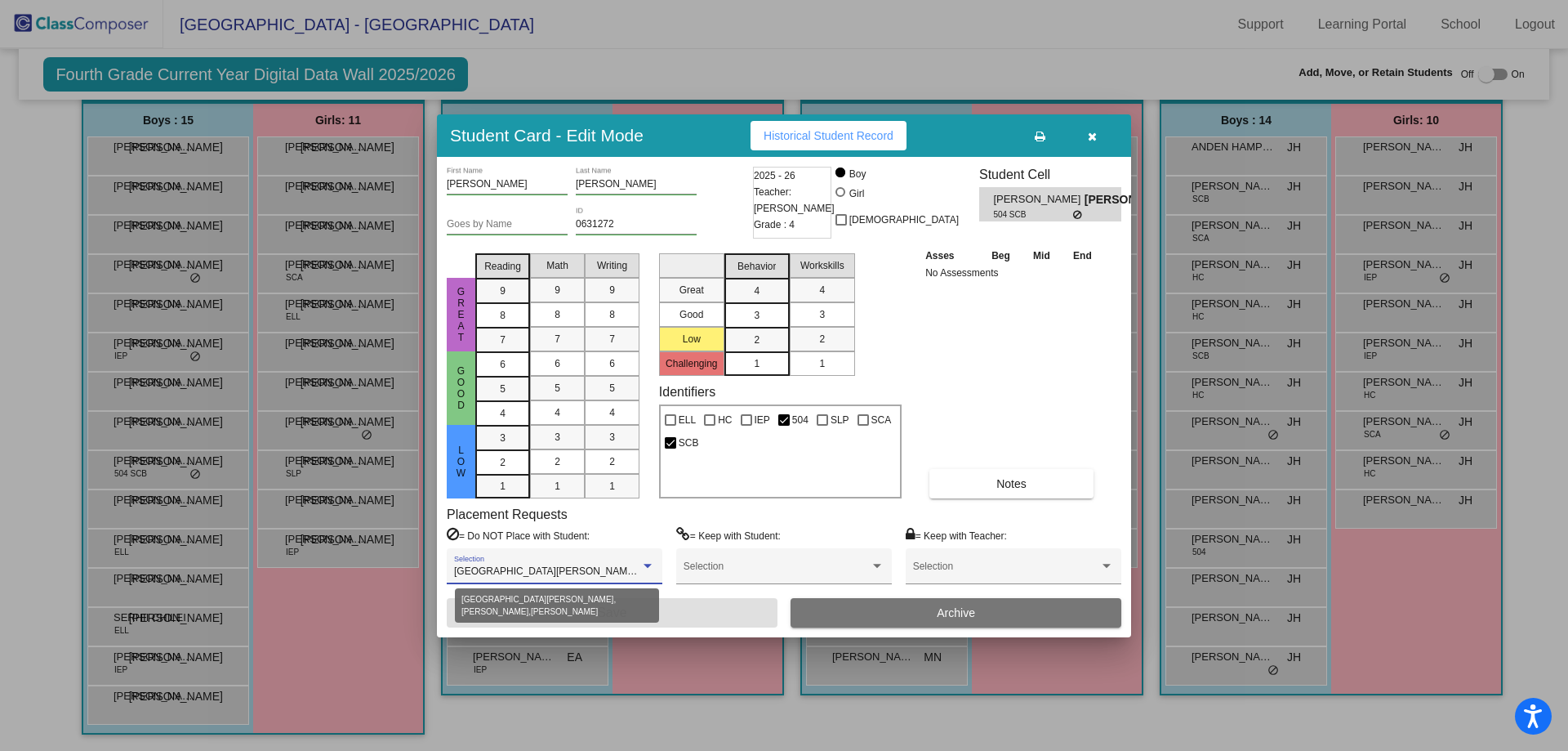
click at [647, 567] on div at bounding box center [647, 565] width 8 height 4
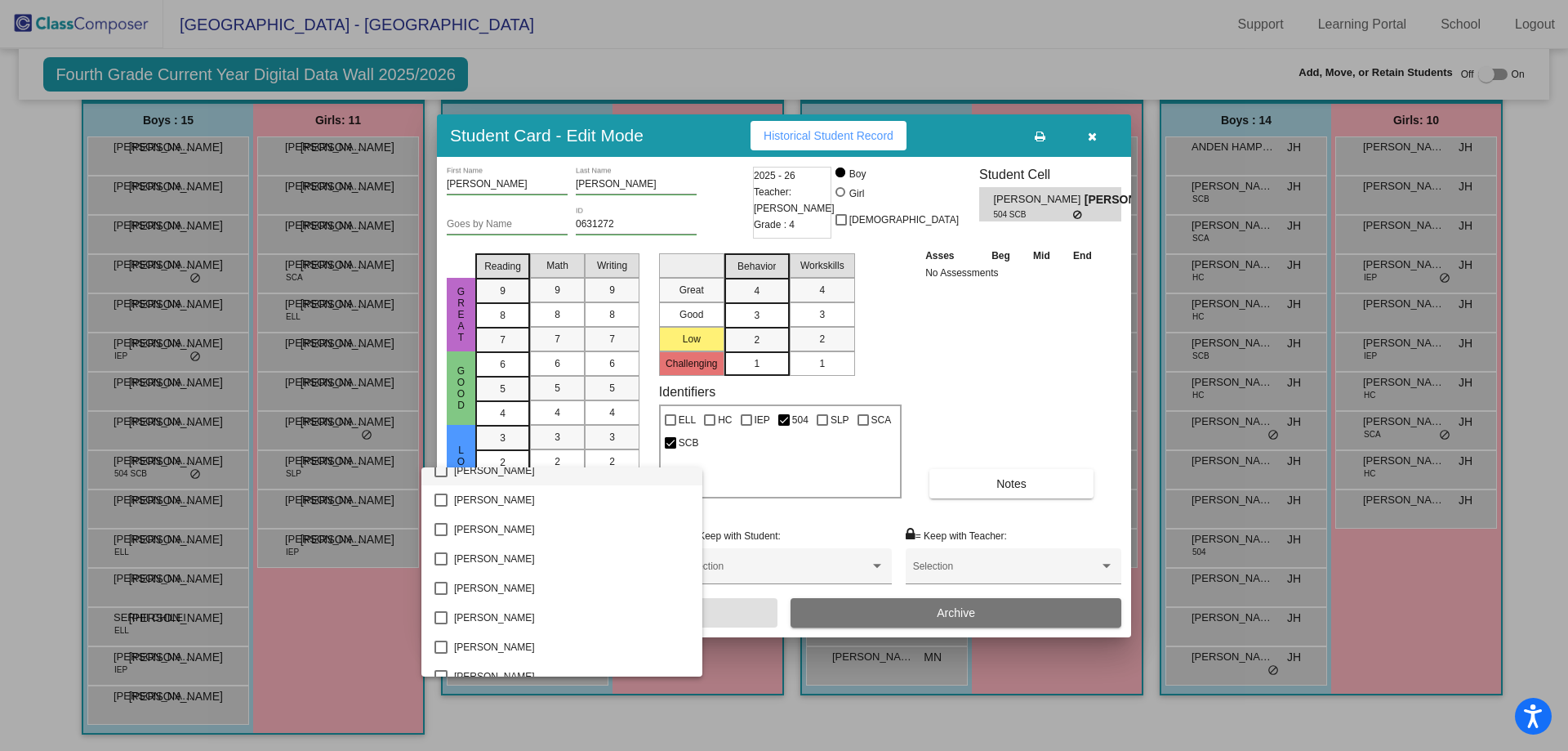
scroll to position [224, 0]
click at [351, 643] on div at bounding box center [784, 375] width 1568 height 751
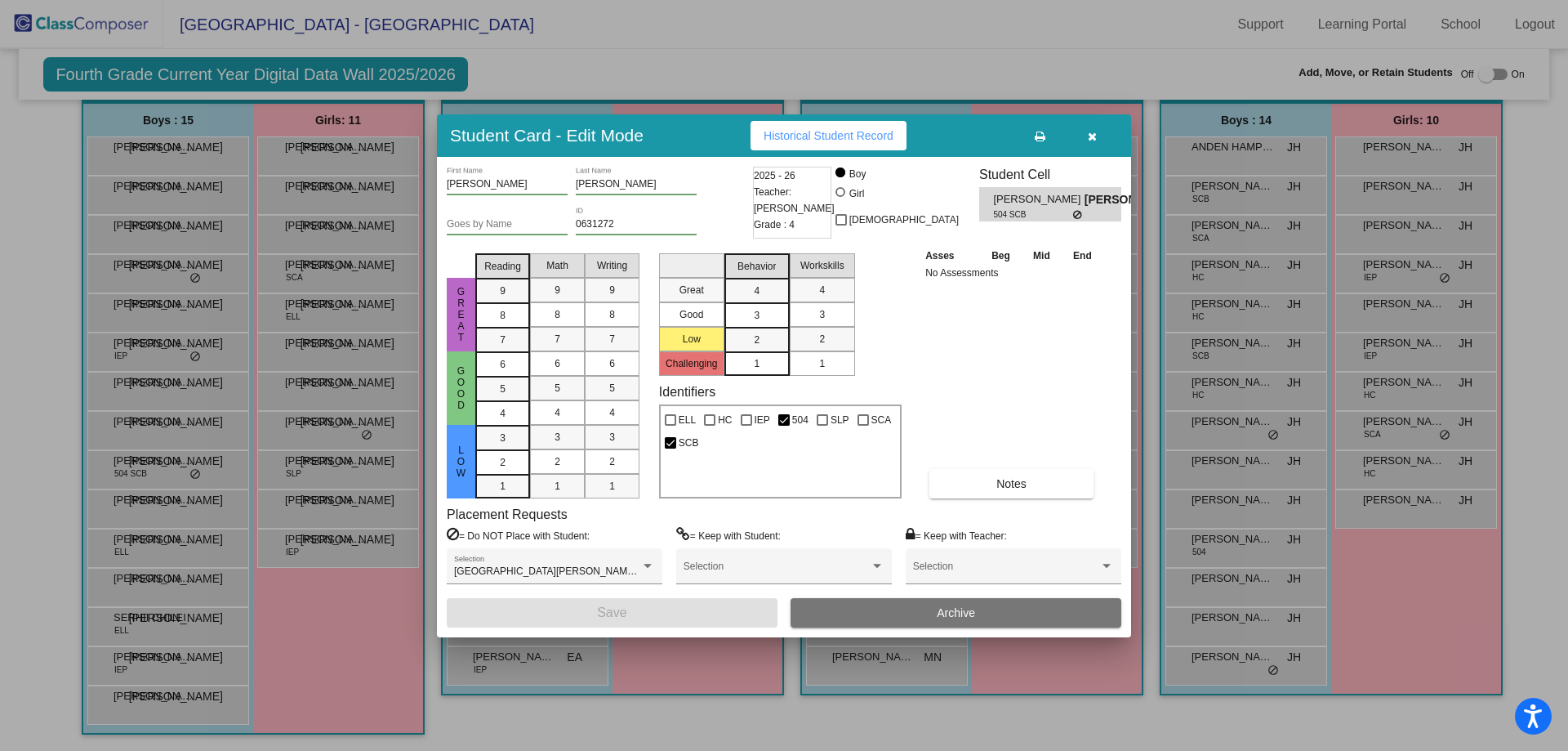
click at [159, 357] on div at bounding box center [784, 375] width 1568 height 751
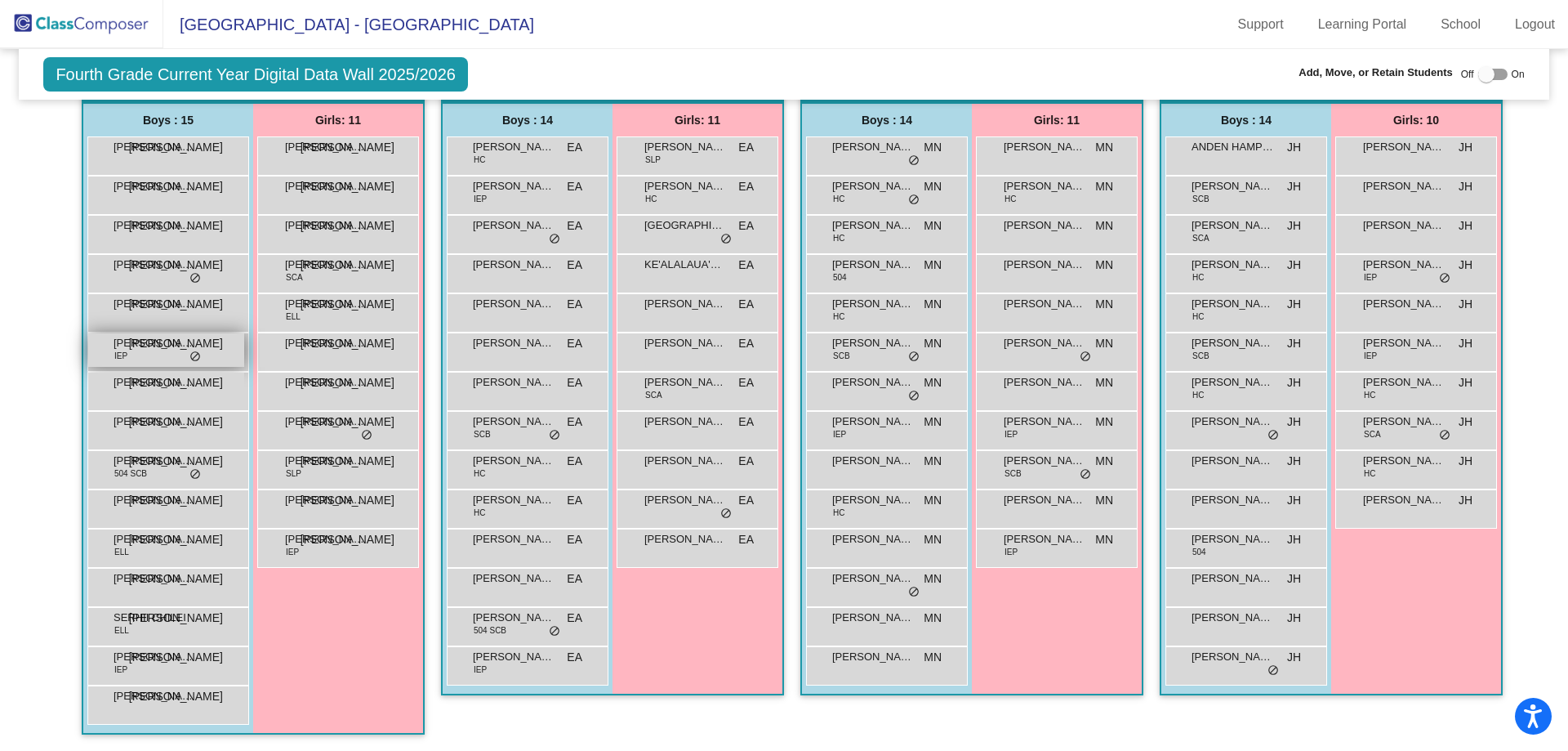
click at [159, 357] on div "JULIAN GENTRY IEP JA lock do_not_disturb_alt" at bounding box center [165, 350] width 156 height 34
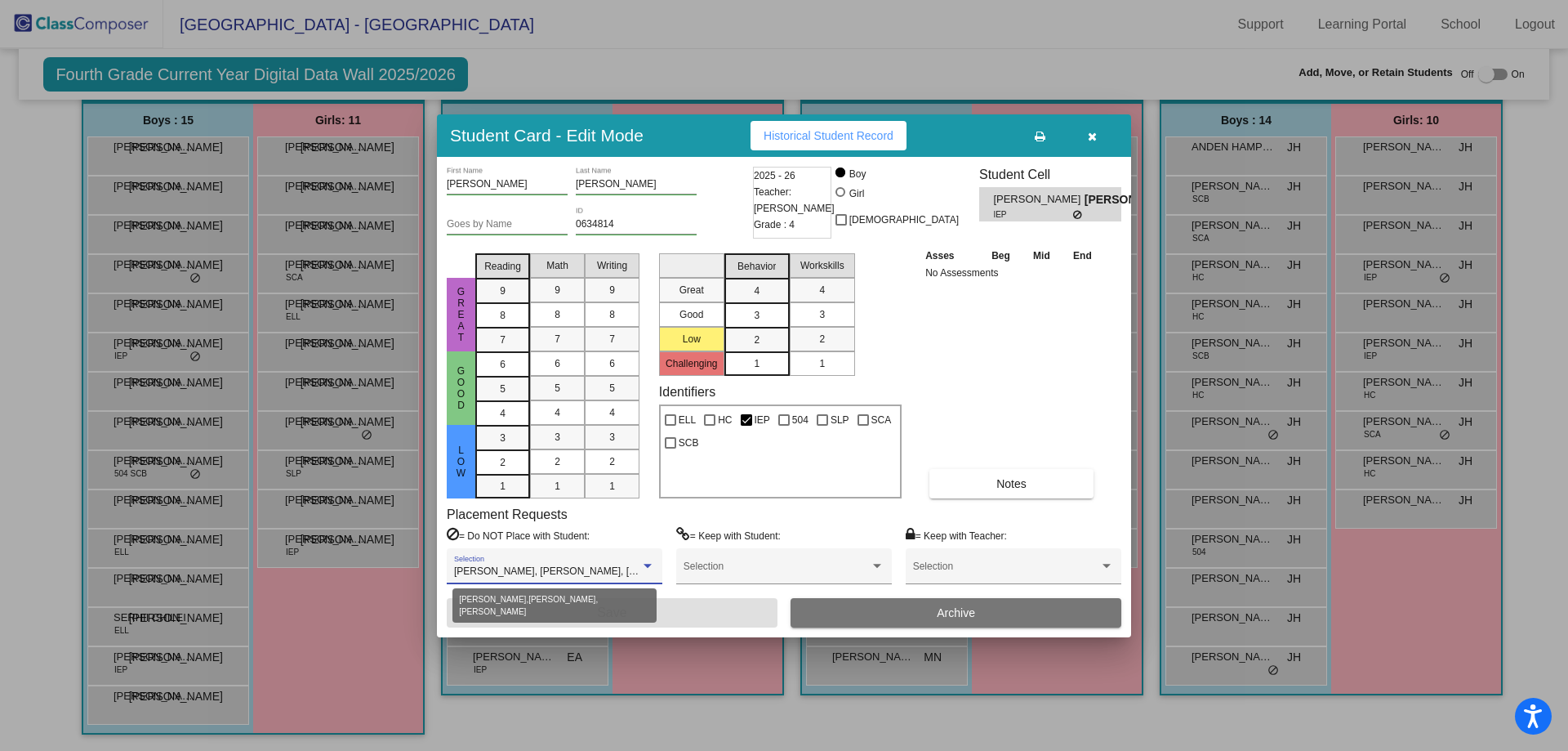
click at [648, 568] on div at bounding box center [647, 566] width 14 height 12
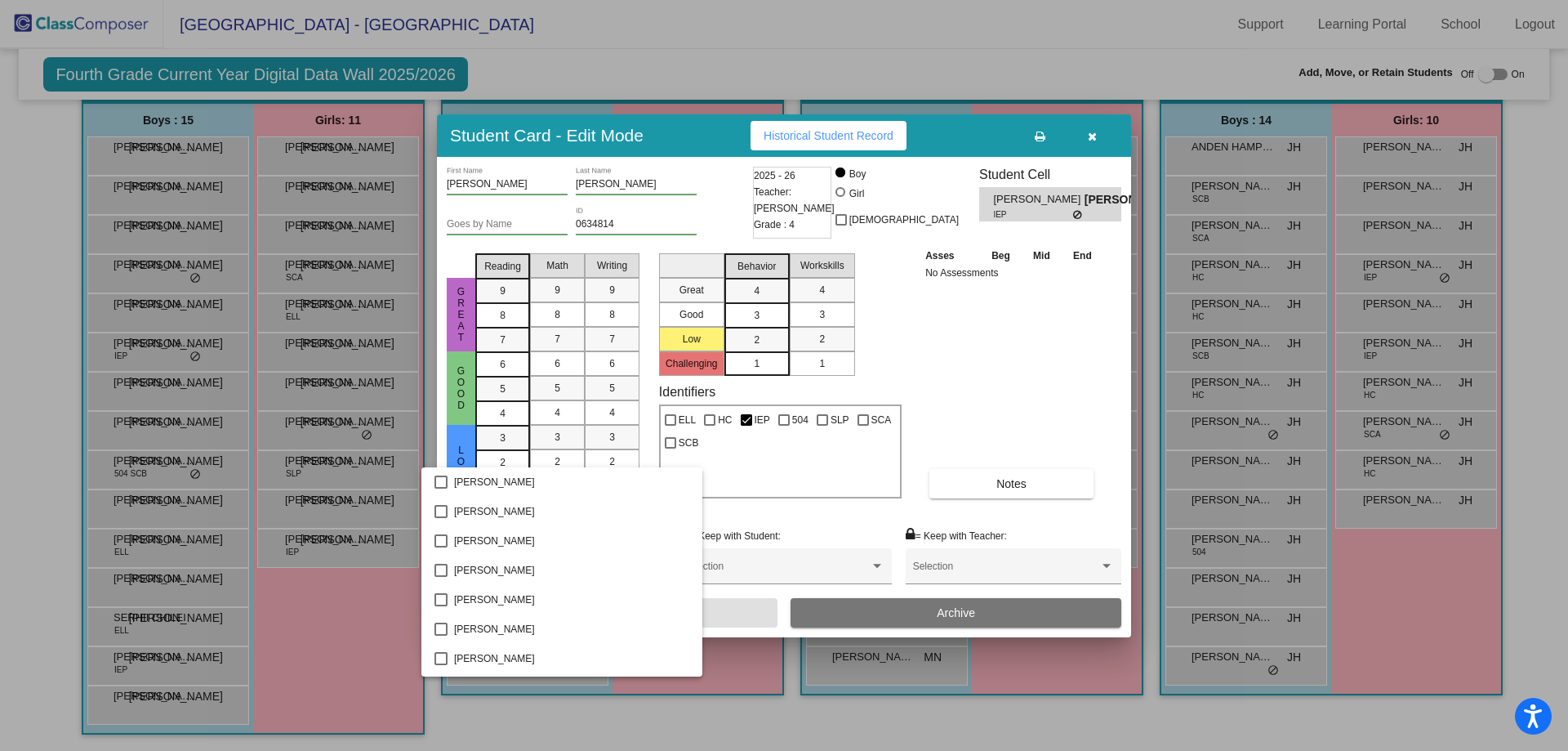
scroll to position [998, 0]
click at [990, 383] on div at bounding box center [784, 375] width 1568 height 751
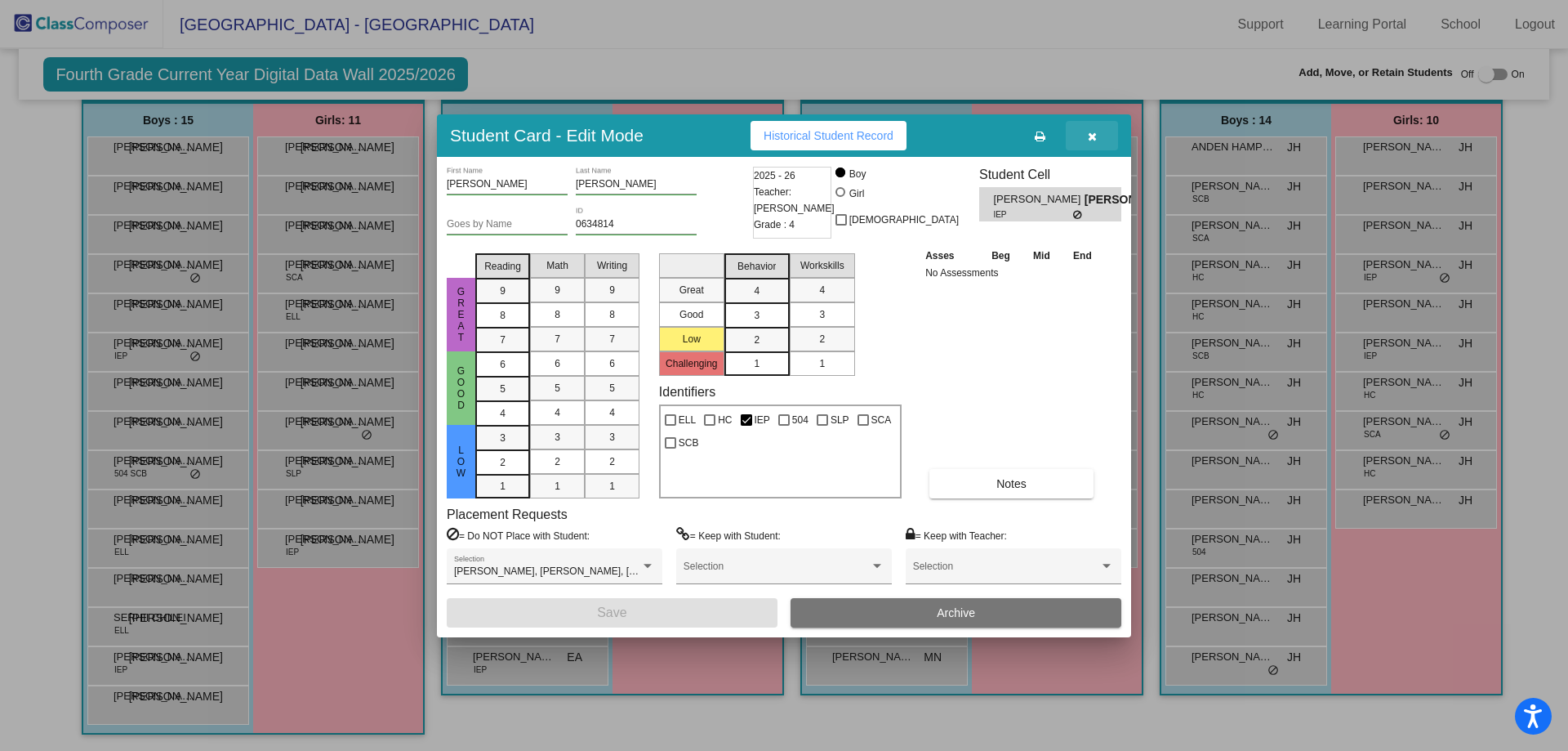
click at [1098, 130] on button "button" at bounding box center [1092, 135] width 52 height 29
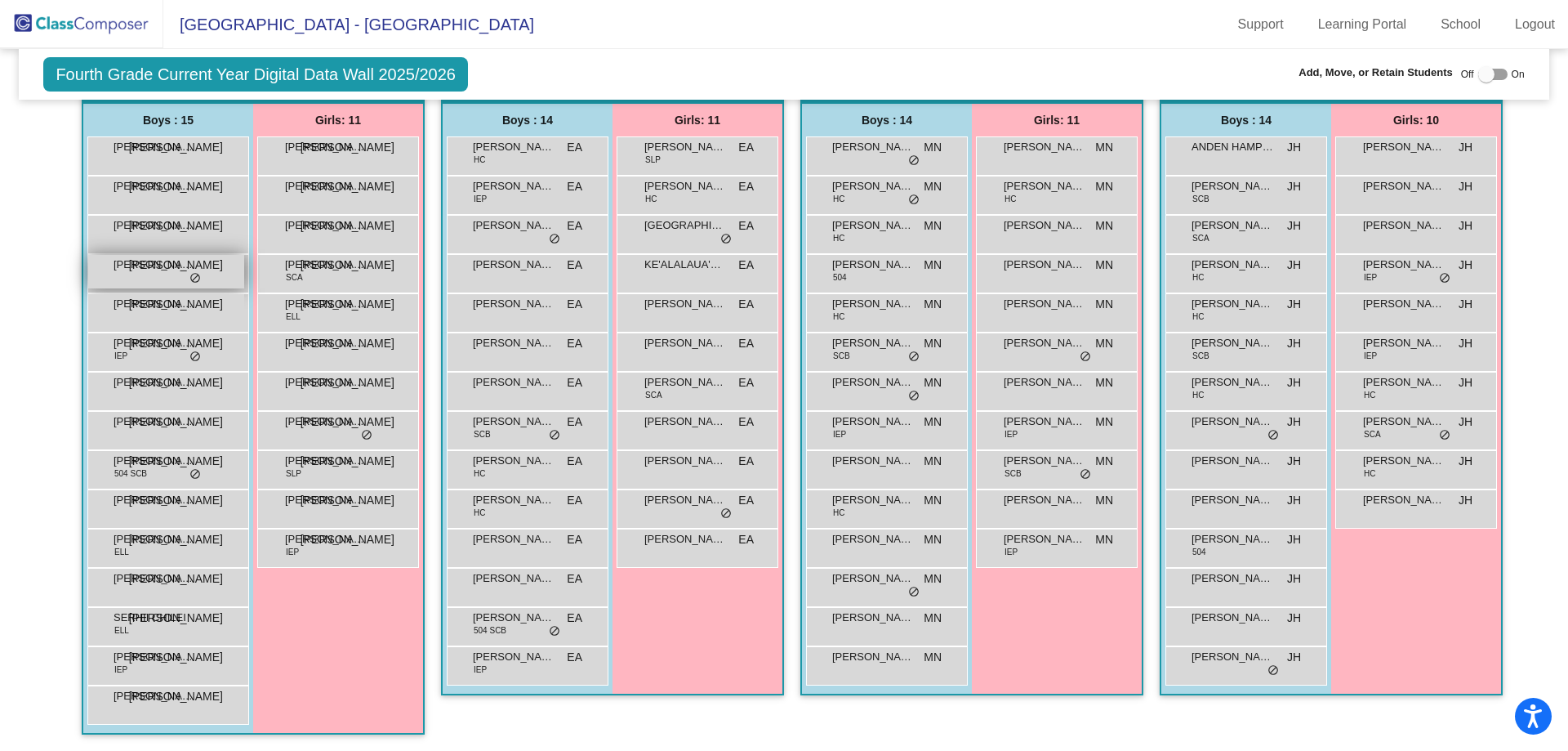
click at [143, 272] on span "CUYLER GRACE" at bounding box center [155, 264] width 82 height 16
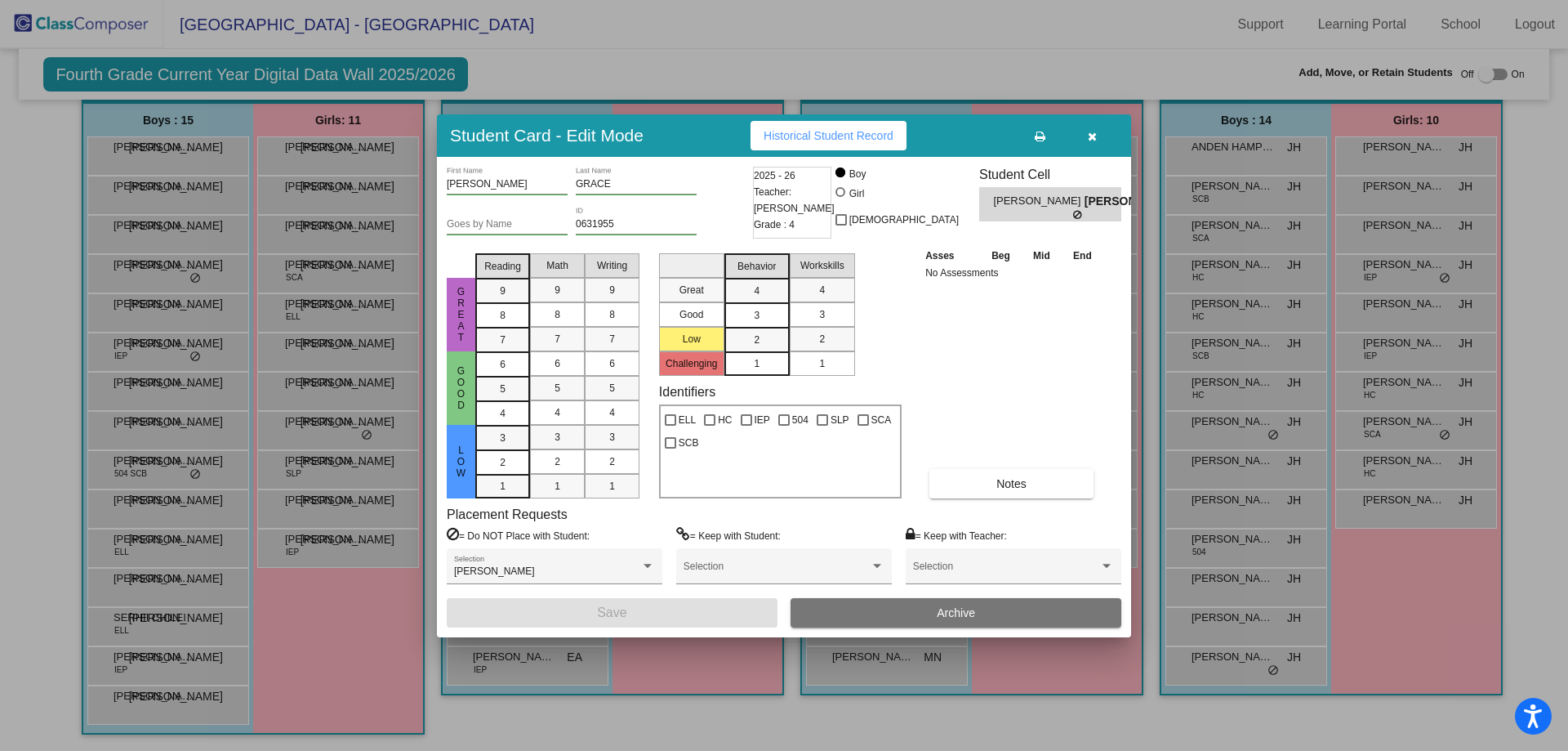
click at [1094, 137] on icon "button" at bounding box center [1092, 136] width 9 height 12
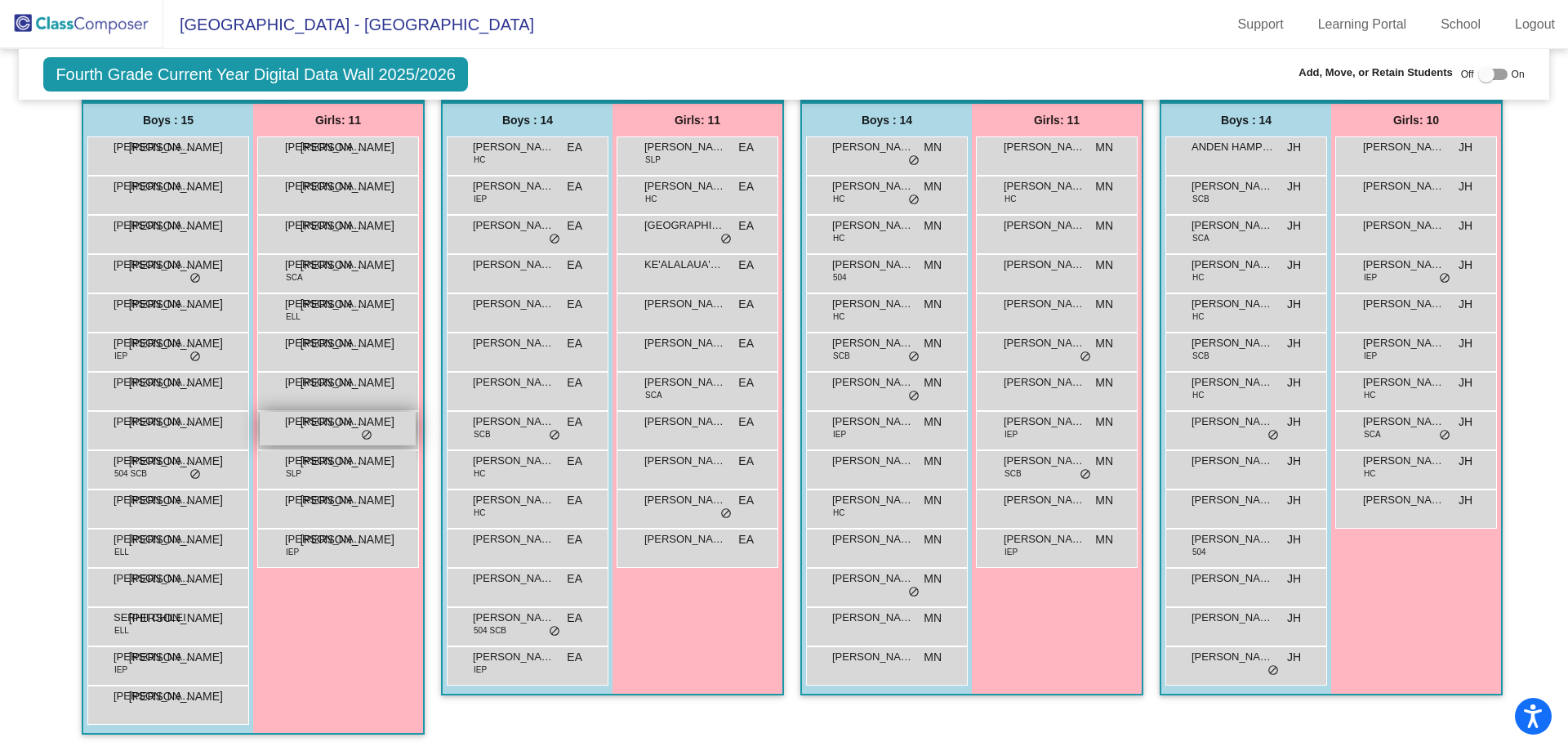
click at [310, 434] on div "LEIGHLA GAST JA lock do_not_disturb_alt" at bounding box center [337, 428] width 156 height 34
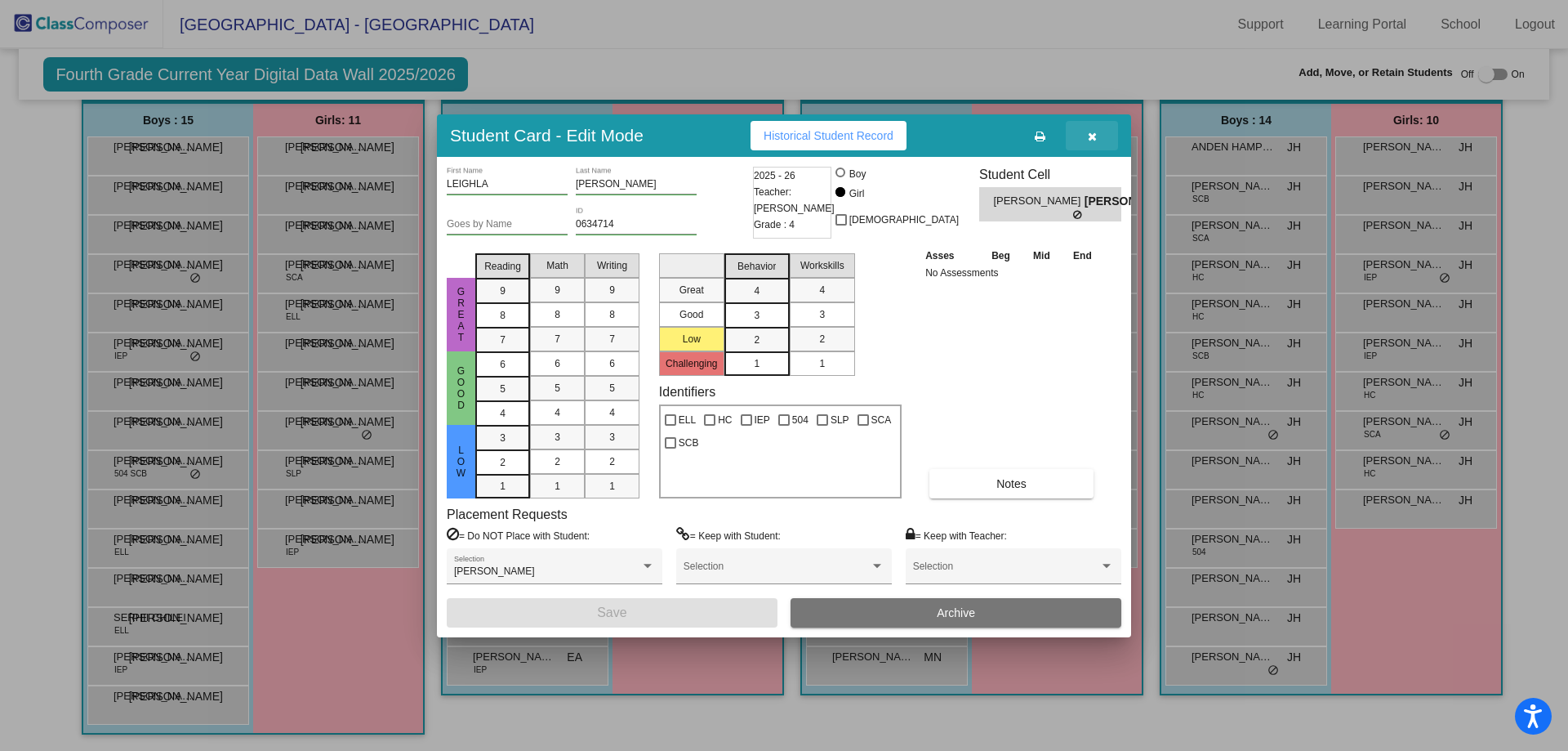
click at [1091, 138] on icon "button" at bounding box center [1092, 136] width 9 height 12
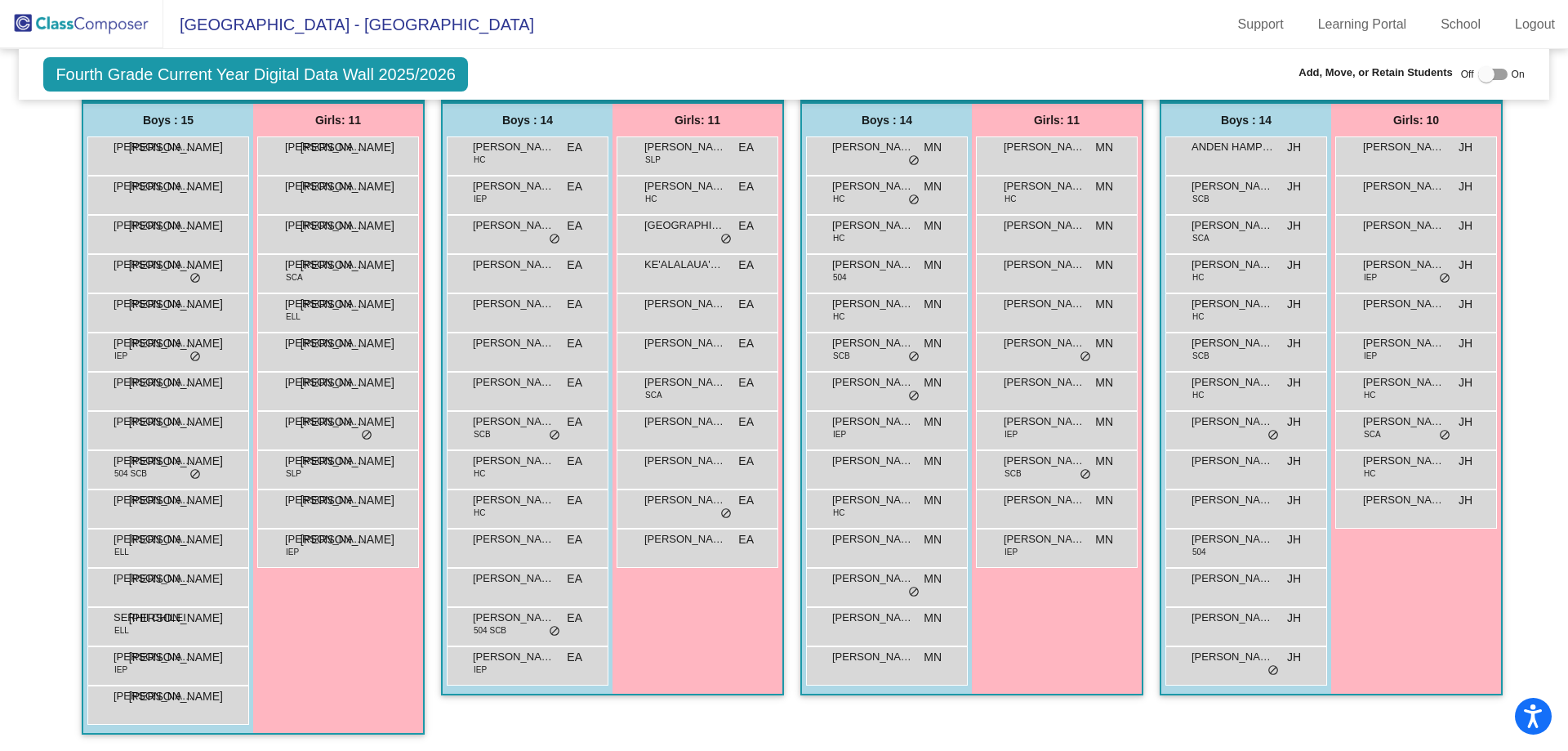
click at [352, 652] on div "Girls: 11 ABIGAIL RIOS CASILLAS JA lock do_not_disturb_alt ADELINE ANTONSEN JA …" at bounding box center [338, 418] width 170 height 629
